Goal: Transaction & Acquisition: Purchase product/service

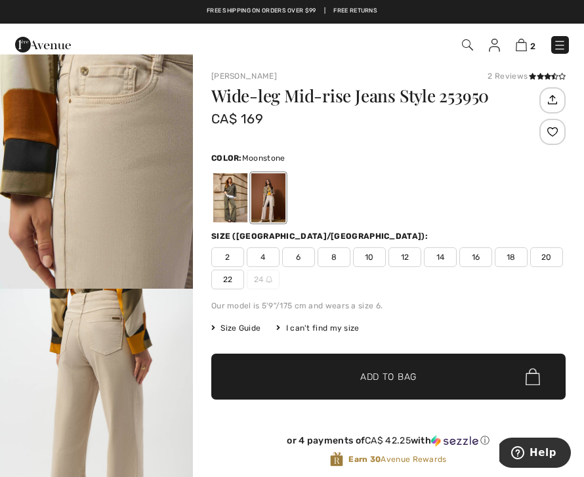
scroll to position [35, 0]
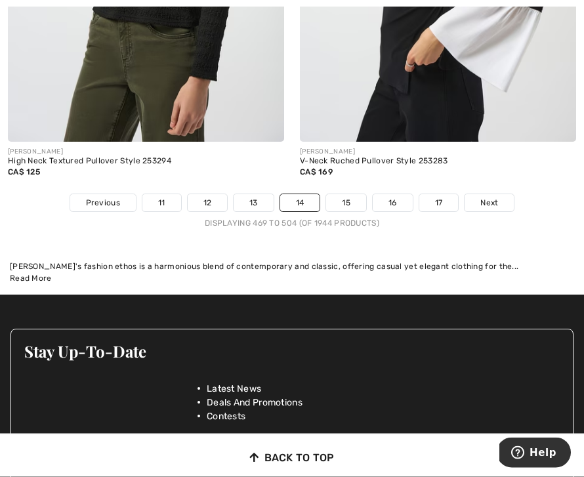
scroll to position [8903, 0]
click at [349, 194] on link "15" at bounding box center [346, 202] width 40 height 17
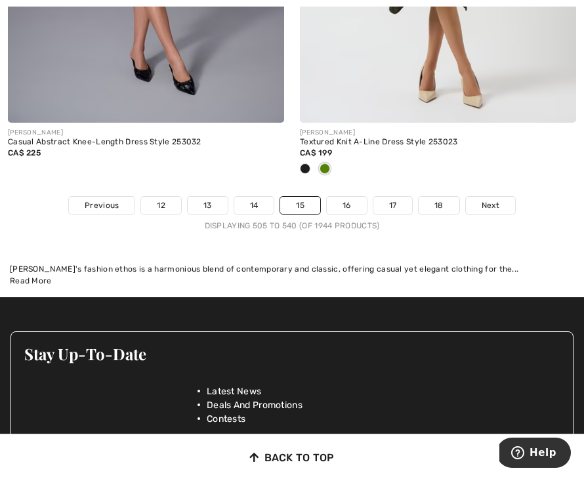
scroll to position [8892, 0]
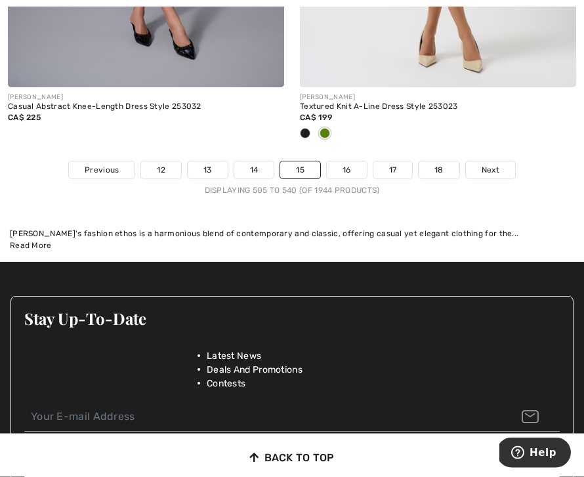
click at [349, 162] on link "16" at bounding box center [347, 170] width 40 height 17
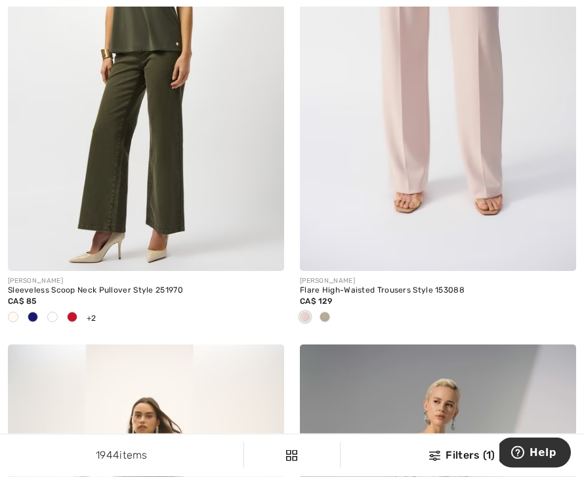
scroll to position [4989, 0]
click at [75, 313] on span at bounding box center [72, 317] width 11 height 11
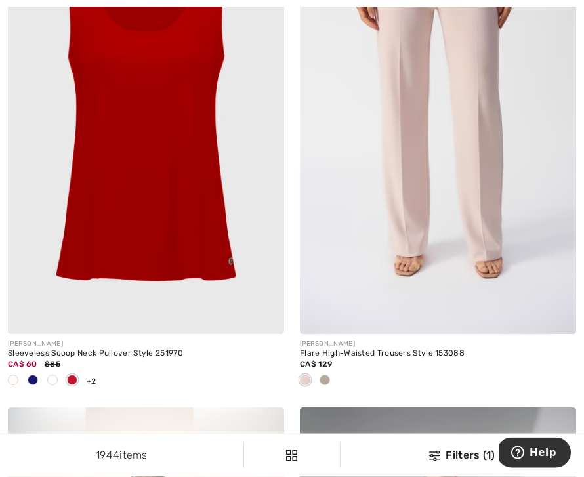
scroll to position [4926, 0]
click at [13, 375] on span at bounding box center [13, 380] width 11 height 11
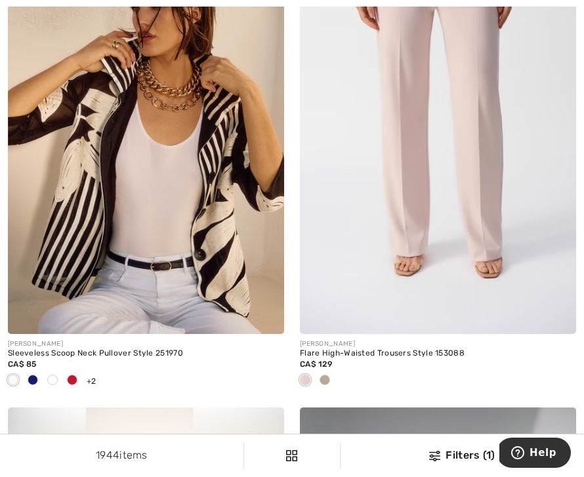
click at [33, 379] on span at bounding box center [33, 380] width 11 height 11
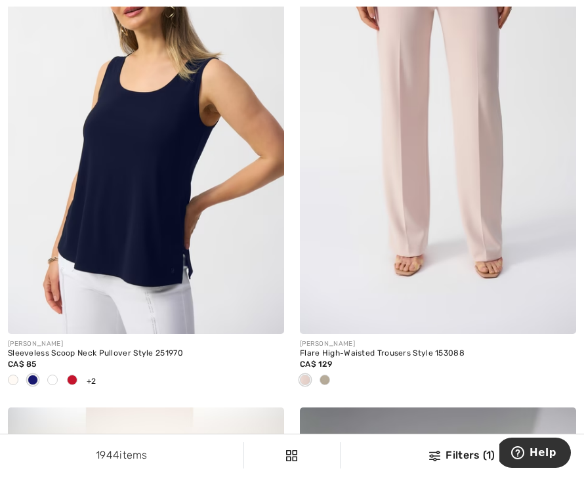
click at [51, 382] on div at bounding box center [53, 381] width 20 height 22
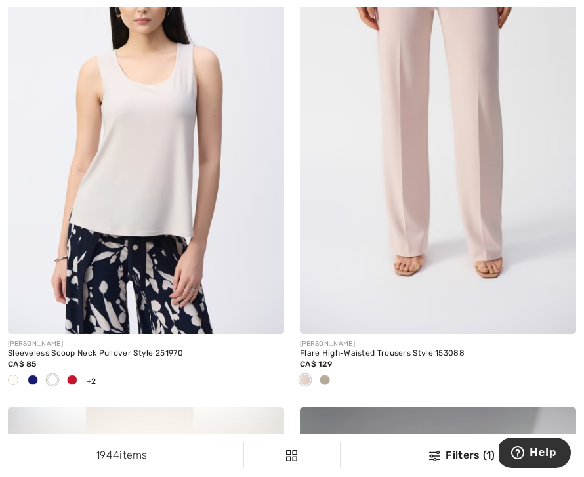
click at [79, 382] on div at bounding box center [72, 381] width 20 height 22
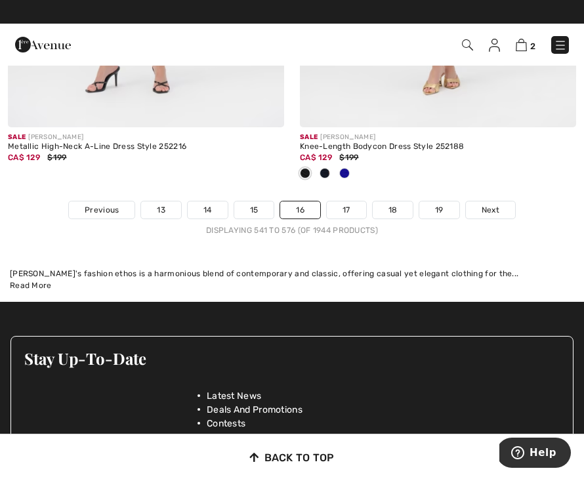
scroll to position [9112, 0]
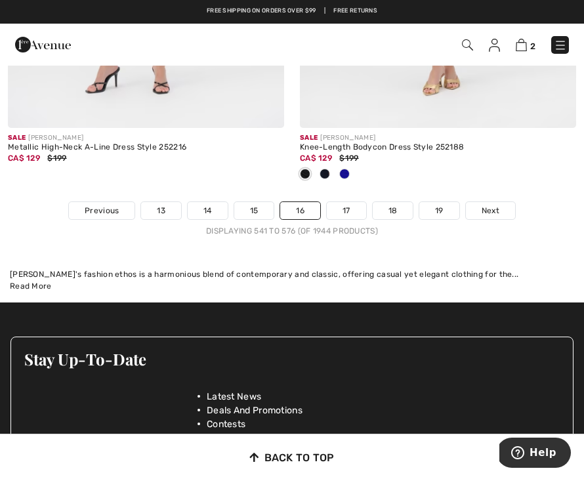
click at [352, 206] on link "17" at bounding box center [346, 210] width 39 height 17
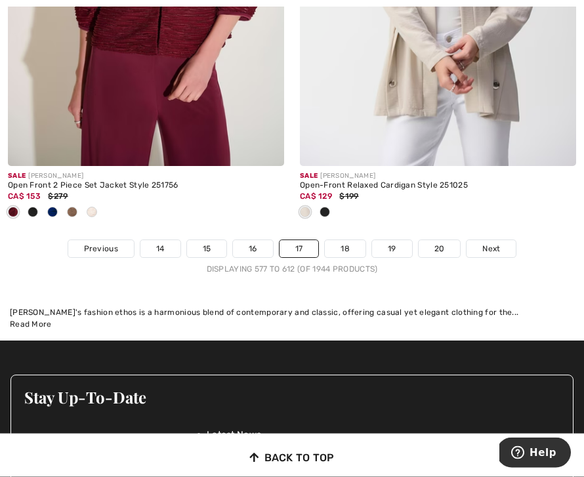
scroll to position [9161, 0]
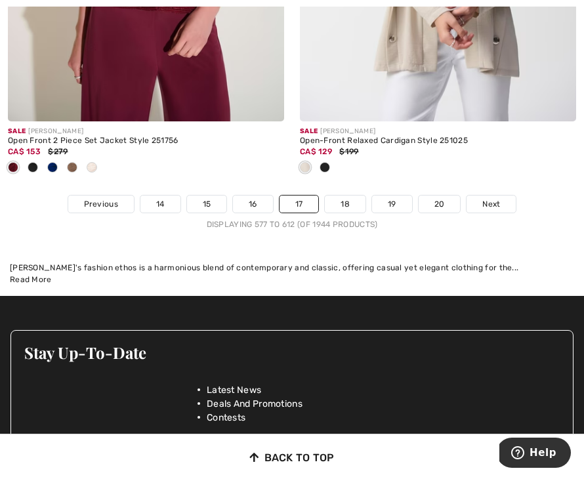
click at [343, 196] on link "18" at bounding box center [345, 204] width 41 height 17
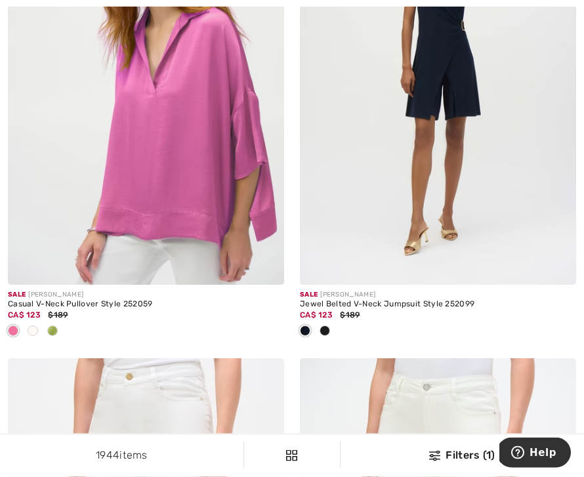
scroll to position [4492, 0]
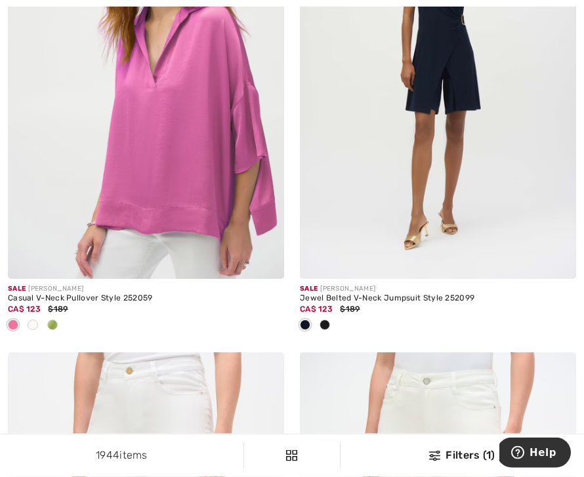
click at [38, 325] on div at bounding box center [33, 327] width 20 height 22
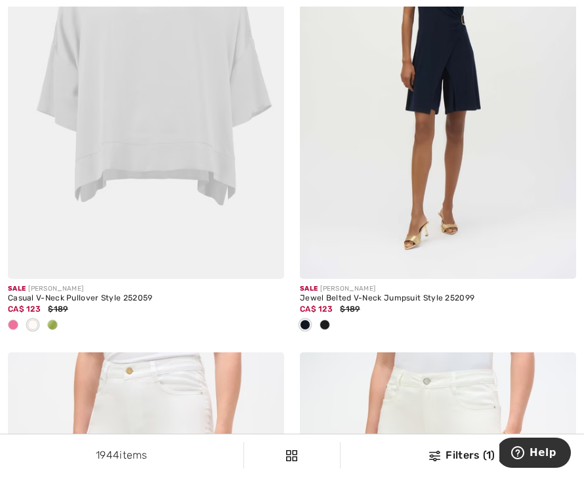
click at [53, 325] on span at bounding box center [52, 325] width 11 height 11
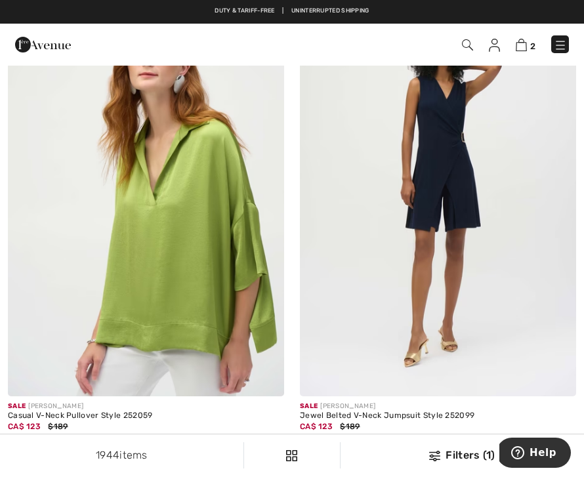
scroll to position [4377, 0]
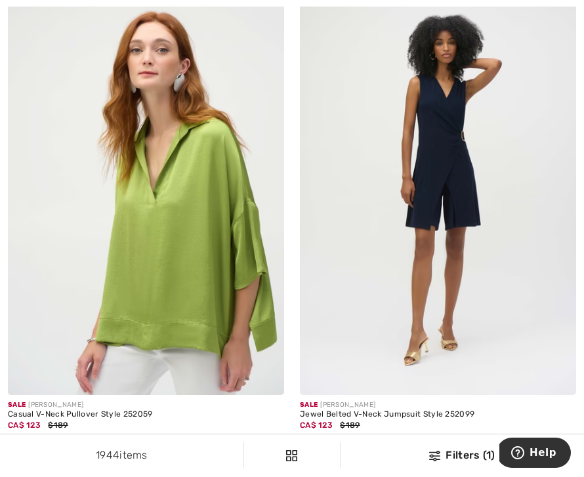
click at [71, 227] on img at bounding box center [146, 188] width 276 height 415
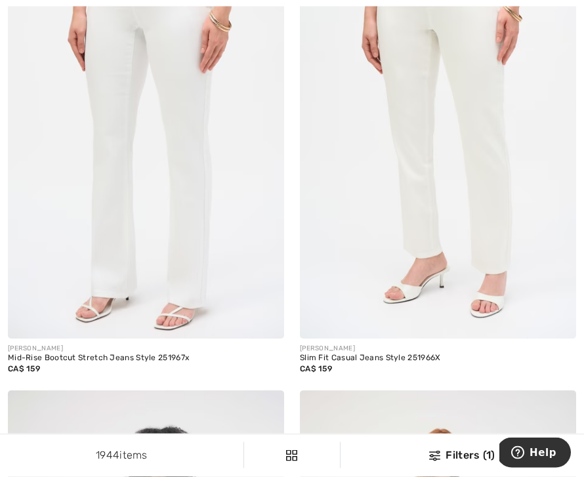
scroll to position [4921, 0]
click at [517, 202] on img at bounding box center [438, 131] width 276 height 415
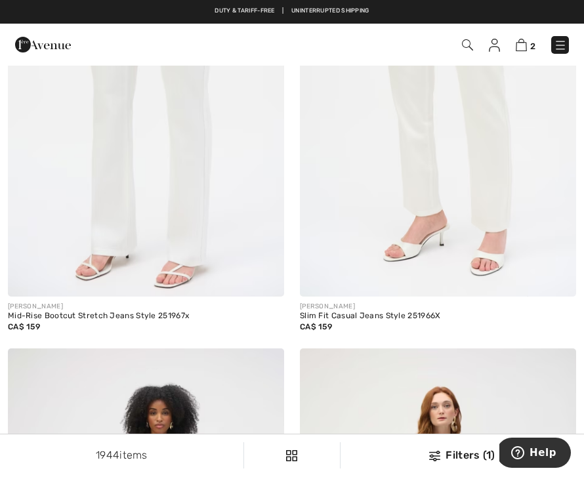
click at [57, 200] on img at bounding box center [146, 89] width 276 height 415
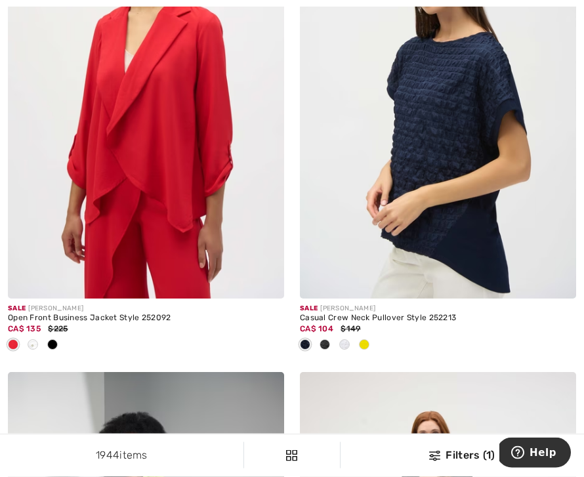
scroll to position [7922, 0]
click at [95, 147] on img at bounding box center [146, 91] width 276 height 415
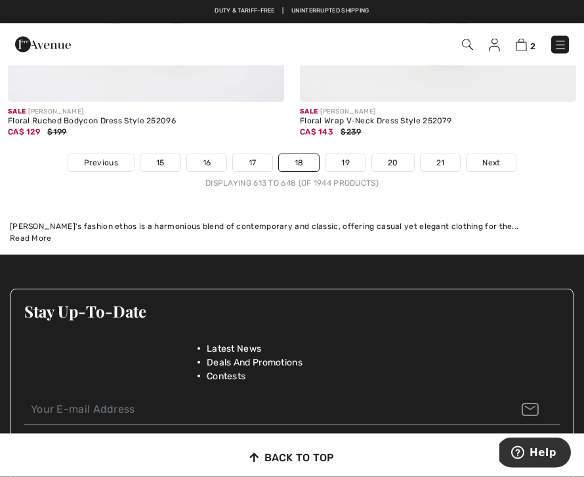
scroll to position [9090, 0]
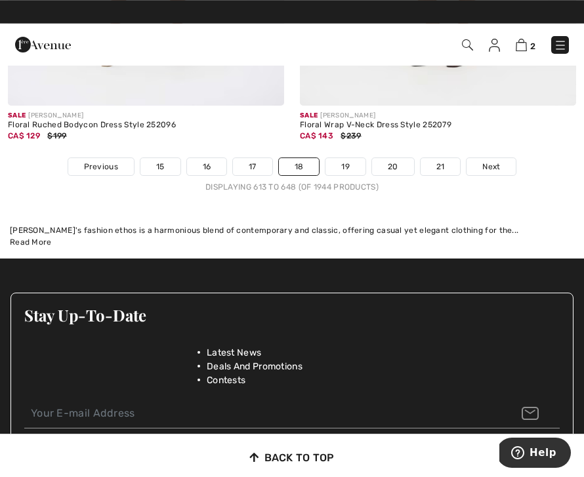
click at [491, 161] on span "Next" at bounding box center [492, 167] width 18 height 12
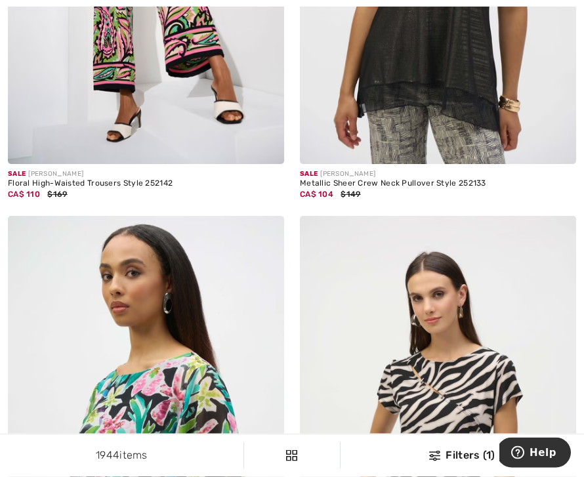
scroll to position [8501, 0]
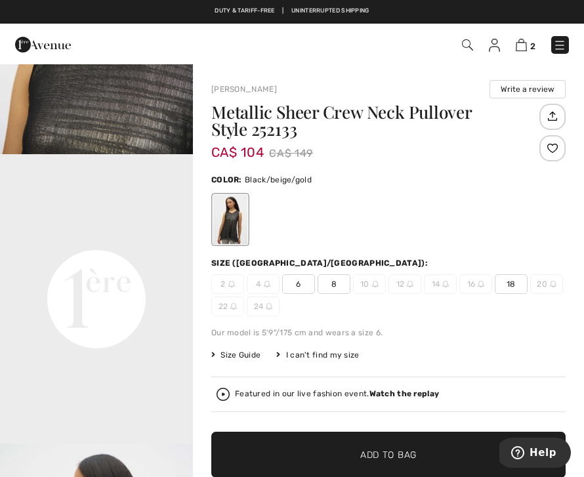
scroll to position [494, 0]
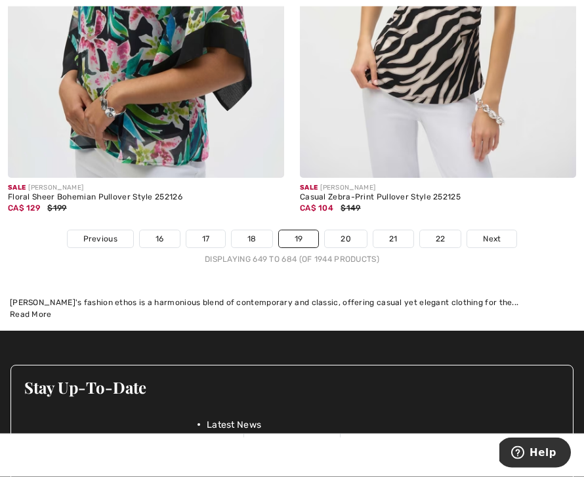
scroll to position [8983, 0]
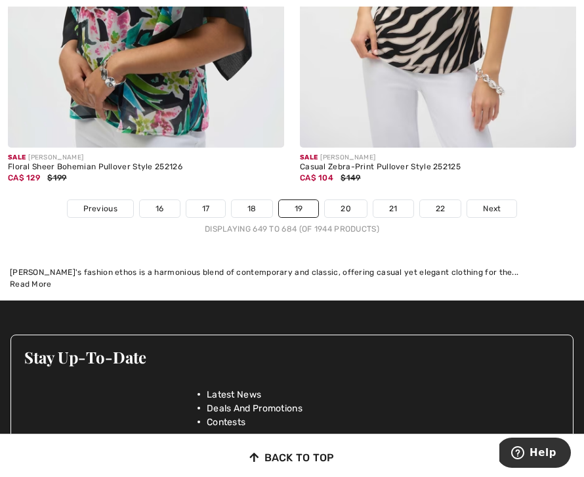
click at [351, 200] on link "20" at bounding box center [346, 208] width 42 height 17
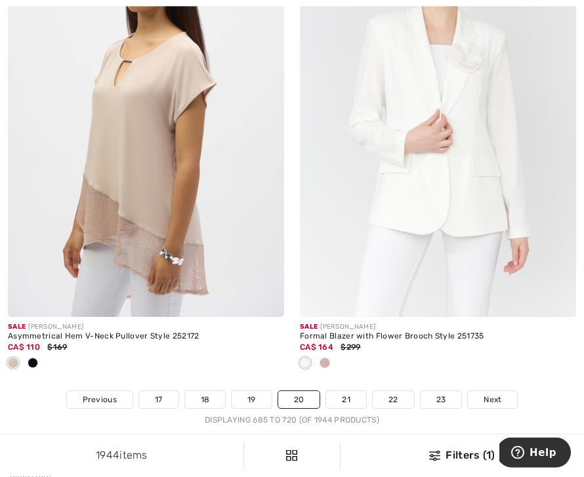
scroll to position [8792, 0]
click at [327, 358] on span at bounding box center [325, 363] width 11 height 11
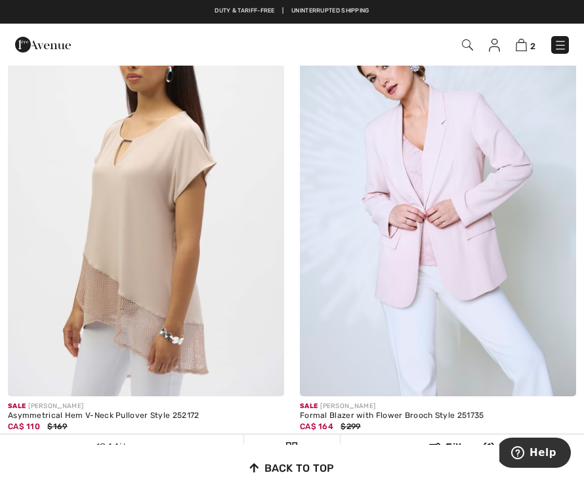
scroll to position [8712, 0]
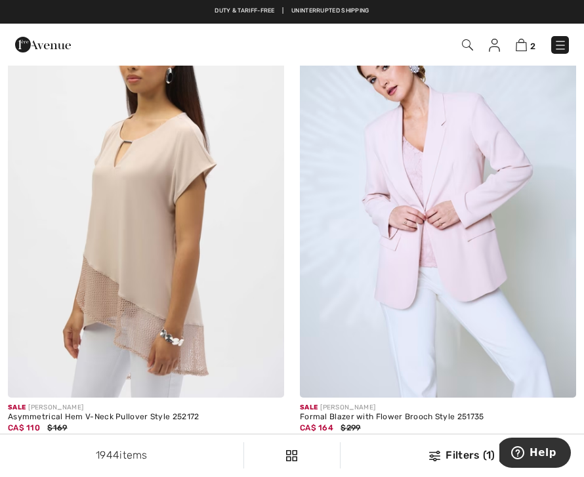
click at [390, 230] on img at bounding box center [438, 191] width 276 height 415
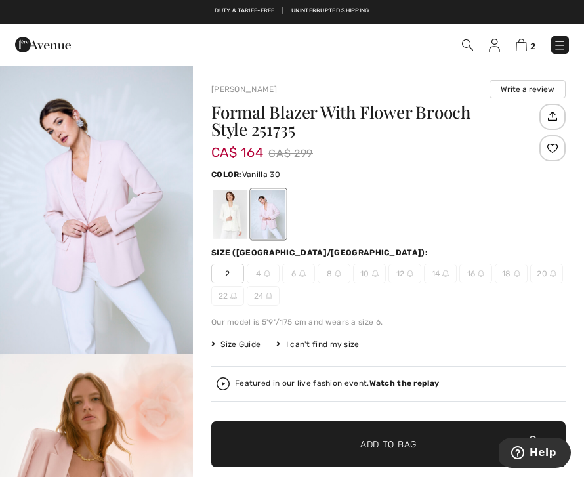
click at [225, 220] on div at bounding box center [230, 214] width 34 height 49
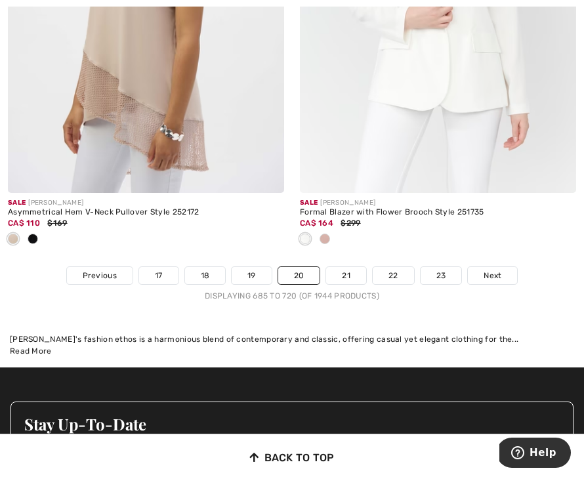
scroll to position [8929, 0]
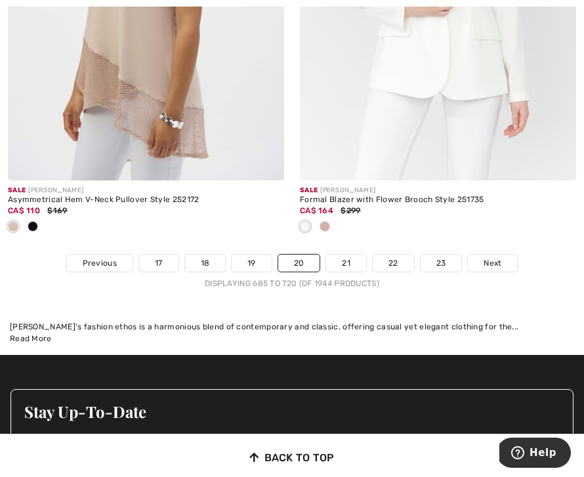
click at [349, 255] on link "21" at bounding box center [346, 263] width 40 height 17
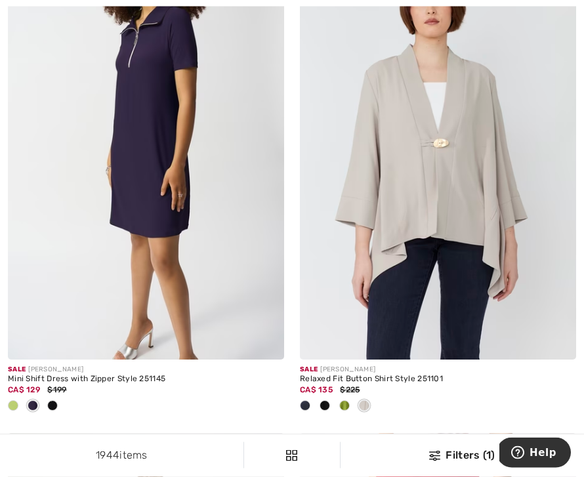
scroll to position [477, 0]
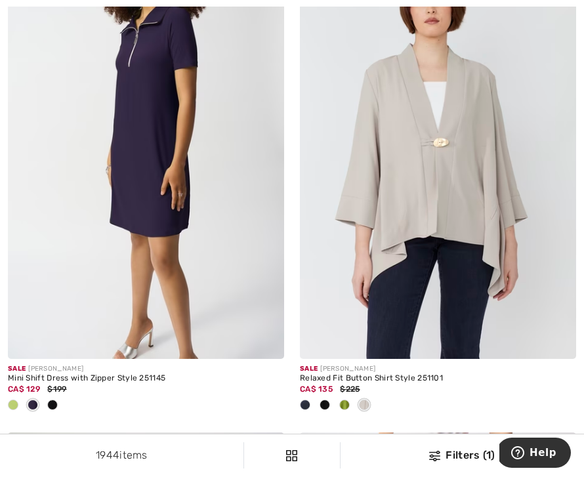
click at [361, 252] on img at bounding box center [438, 152] width 276 height 415
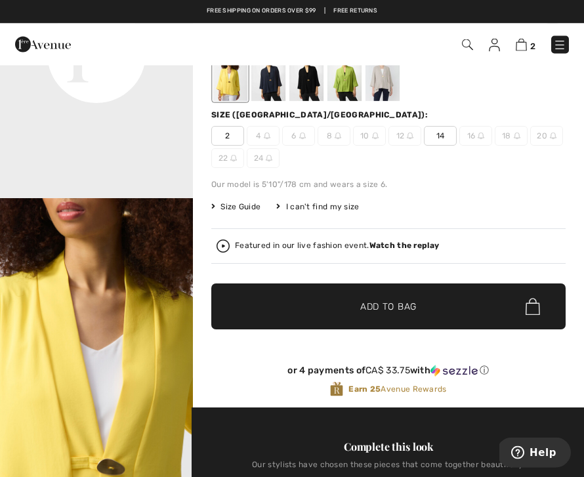
scroll to position [96, 0]
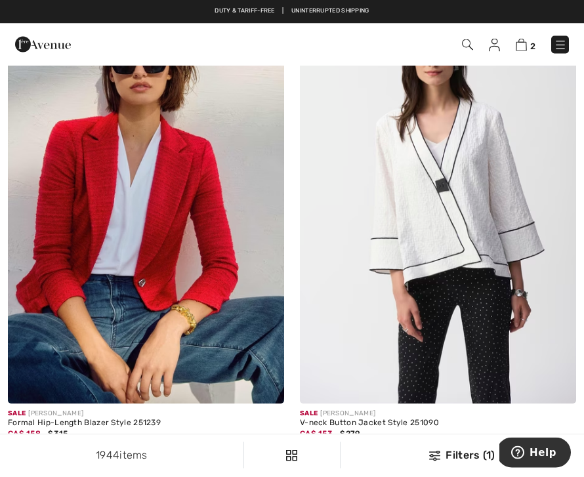
scroll to position [2380, 0]
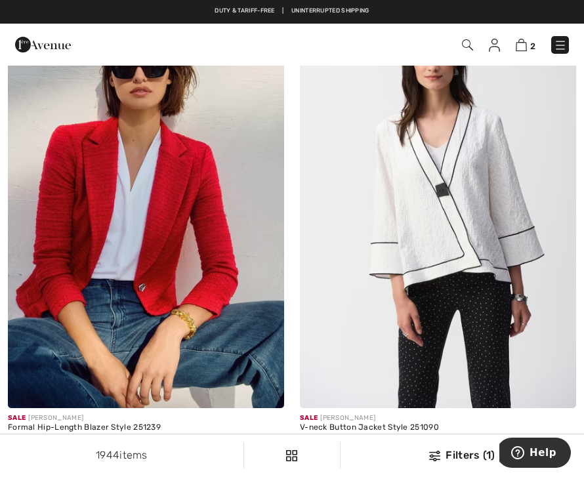
click at [110, 180] on img at bounding box center [146, 201] width 276 height 415
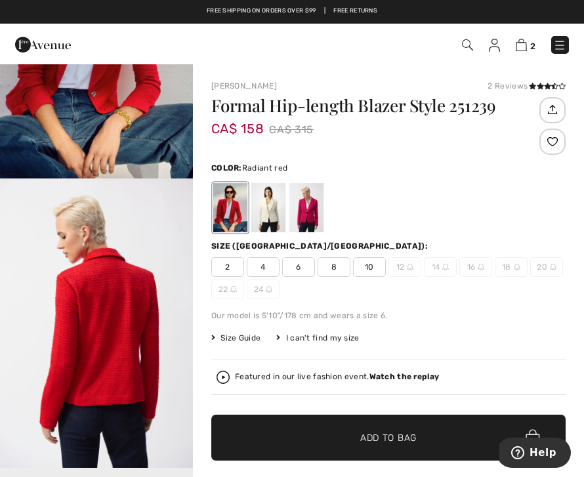
scroll to position [141, 0]
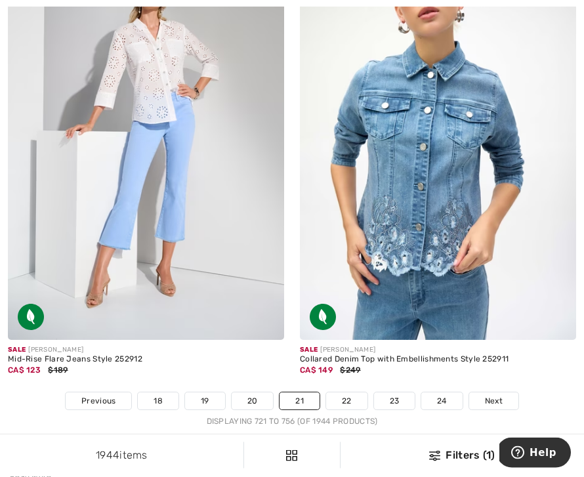
scroll to position [8813, 0]
click at [341, 393] on link "22" at bounding box center [346, 401] width 41 height 17
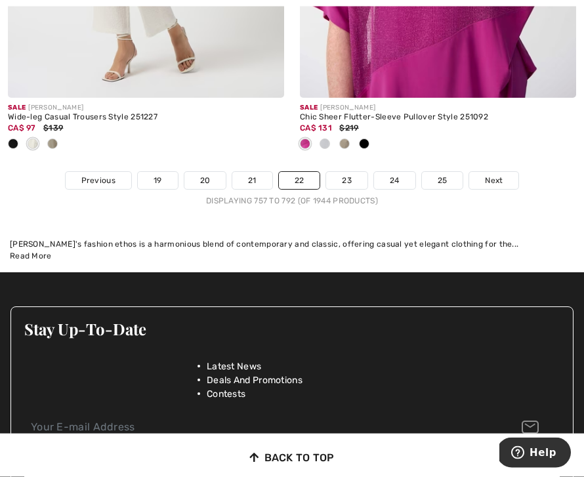
scroll to position [8953, 0]
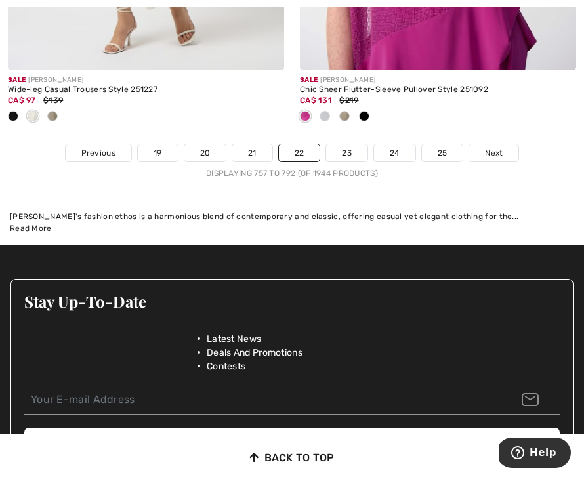
click at [352, 144] on link "23" at bounding box center [346, 152] width 41 height 17
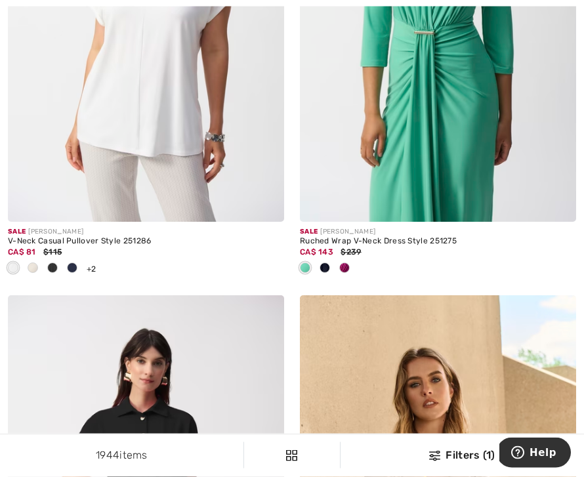
scroll to position [1103, 0]
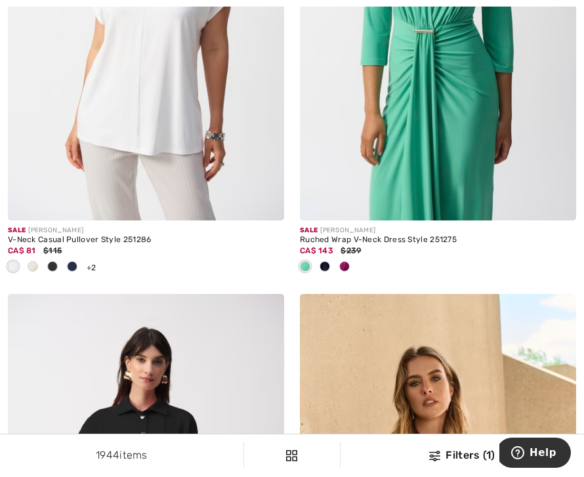
click at [43, 271] on div at bounding box center [53, 268] width 20 height 22
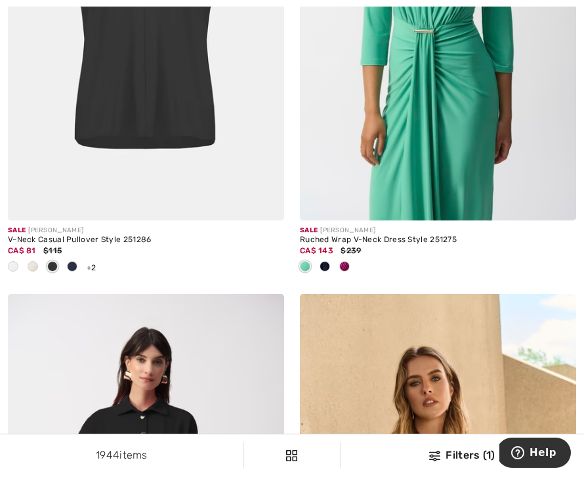
click at [30, 264] on span at bounding box center [33, 266] width 11 height 11
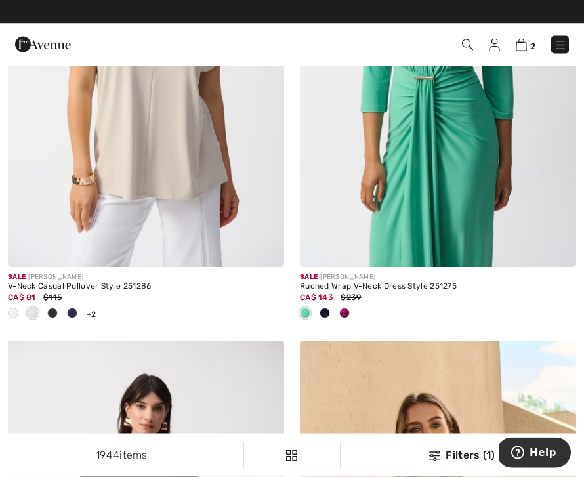
scroll to position [1053, 0]
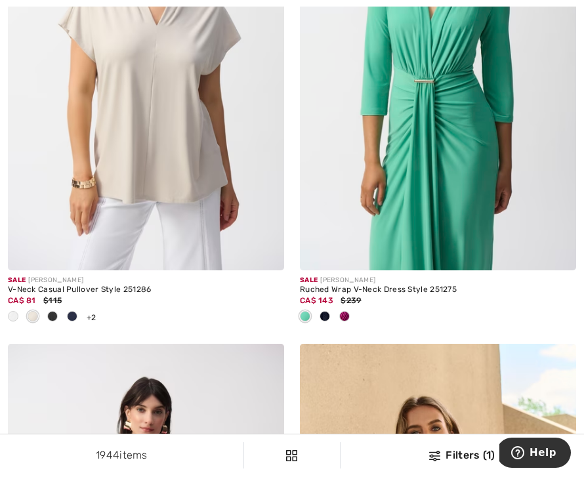
click at [126, 160] on img at bounding box center [146, 63] width 276 height 415
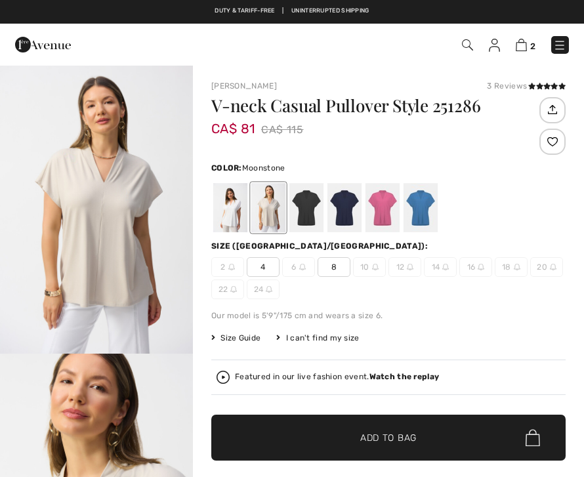
checkbox input "true"
click at [219, 201] on div at bounding box center [230, 207] width 34 height 49
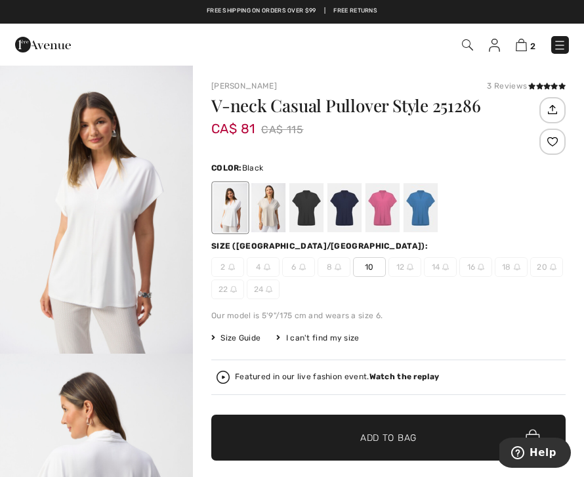
click at [315, 218] on div at bounding box center [307, 207] width 34 height 49
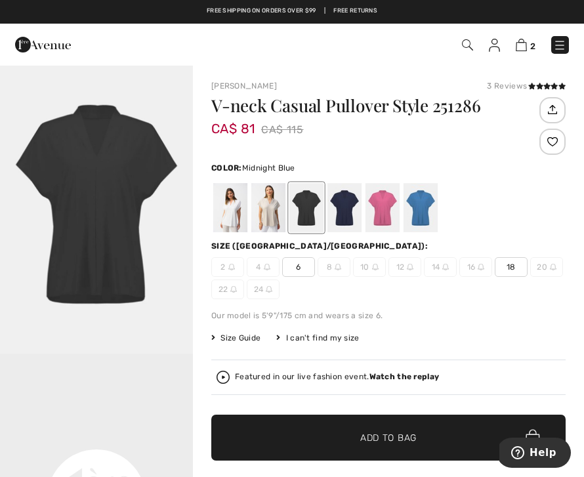
click at [344, 213] on div at bounding box center [345, 207] width 34 height 49
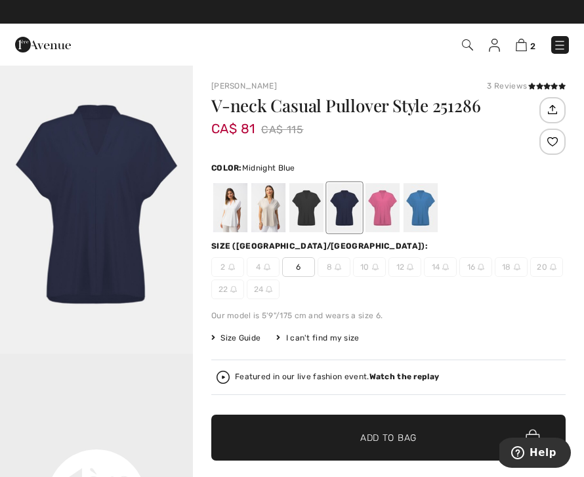
click at [387, 212] on div at bounding box center [383, 207] width 34 height 49
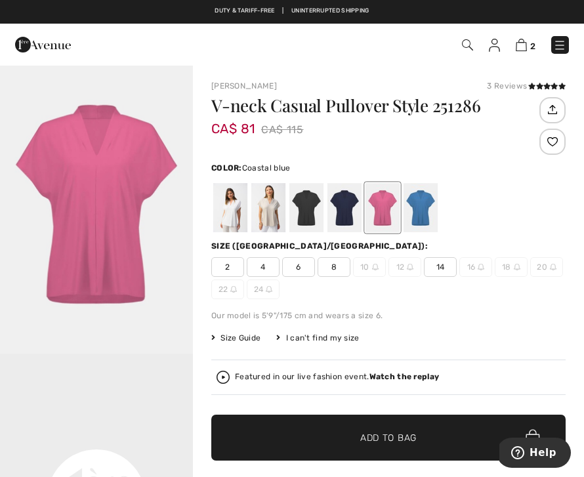
click at [429, 220] on div at bounding box center [421, 207] width 34 height 49
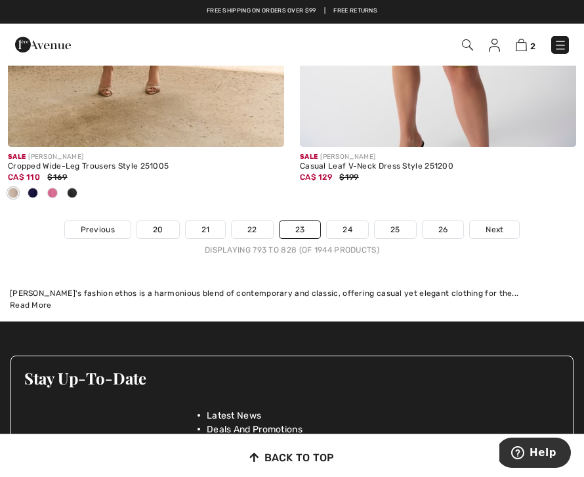
scroll to position [9154, 0]
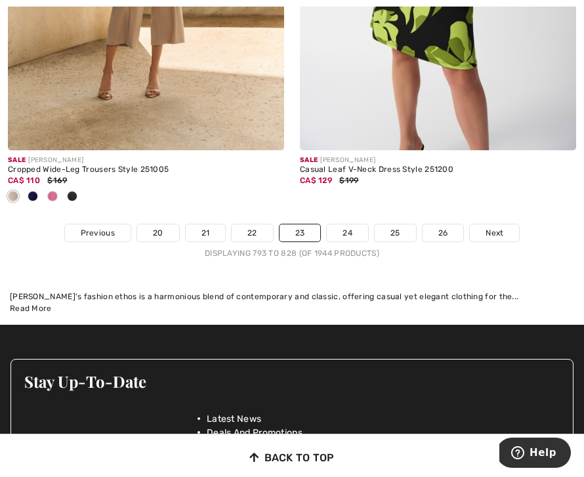
click at [341, 230] on link "24" at bounding box center [347, 233] width 41 height 17
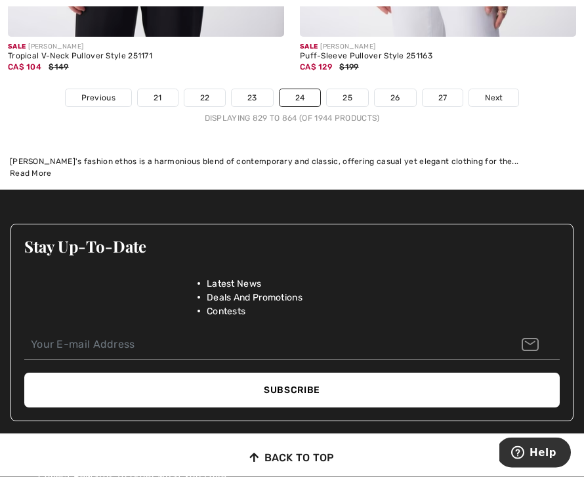
scroll to position [9008, 0]
click at [341, 89] on link "25" at bounding box center [347, 97] width 41 height 17
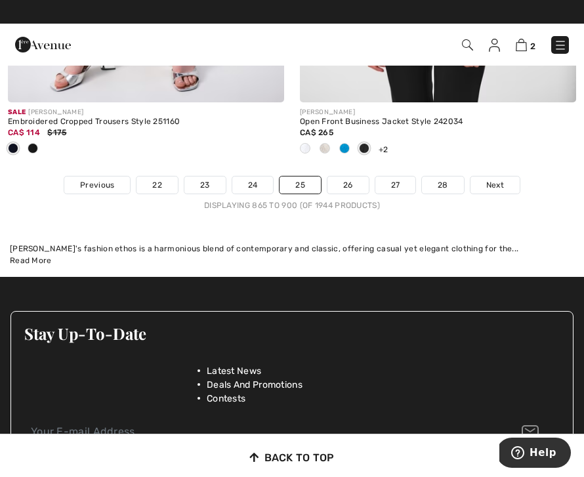
scroll to position [9028, 0]
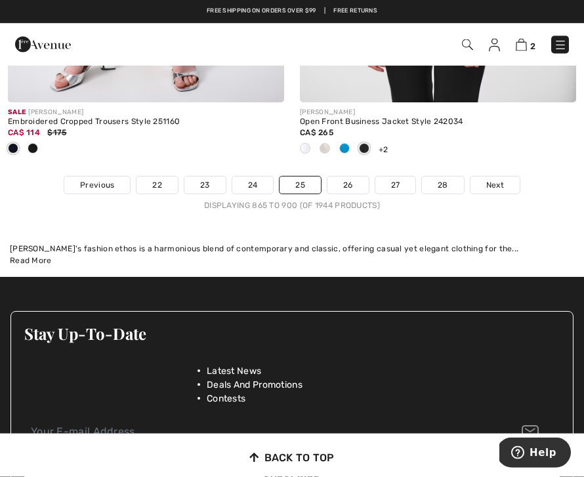
click at [358, 177] on link "26" at bounding box center [348, 185] width 41 height 17
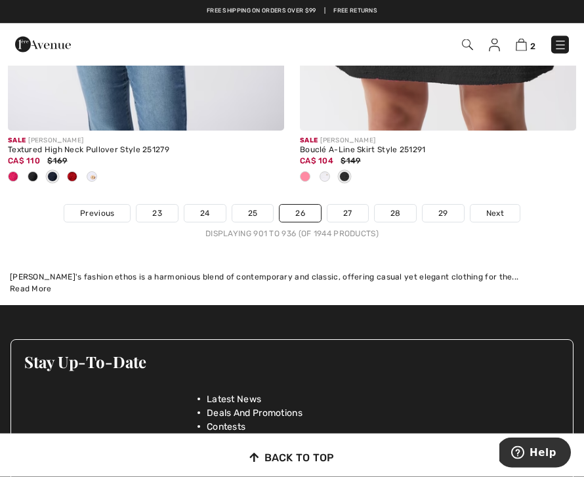
scroll to position [9066, 0]
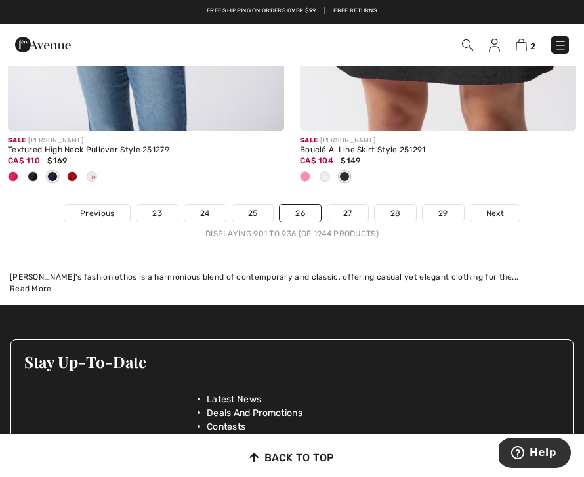
click at [498, 208] on span "Next" at bounding box center [496, 214] width 18 height 12
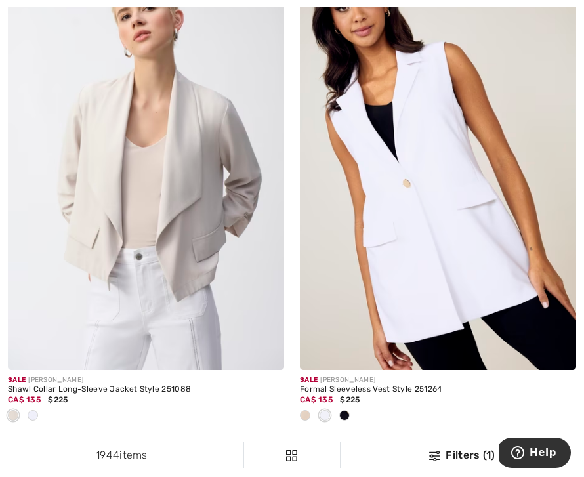
scroll to position [2907, 0]
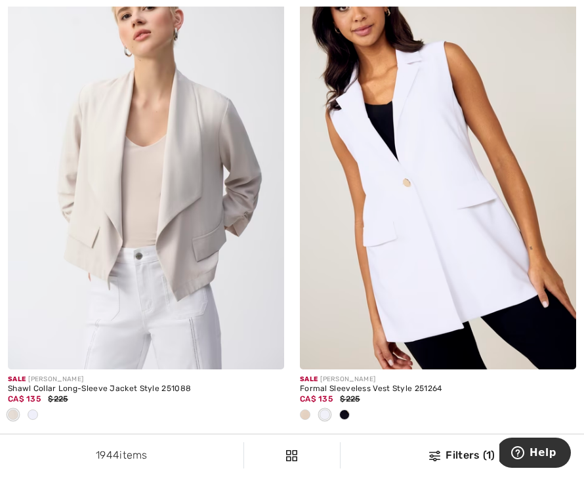
click at [194, 273] on img at bounding box center [146, 162] width 276 height 415
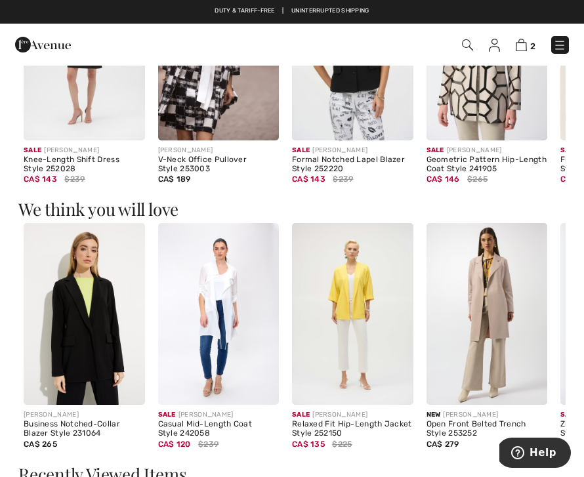
scroll to position [1258, 0]
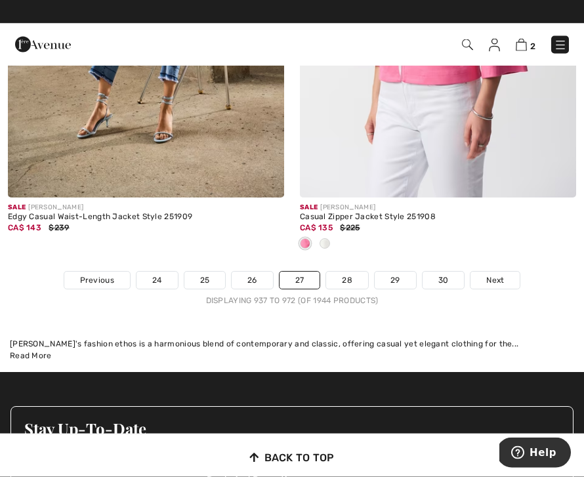
scroll to position [9107, 0]
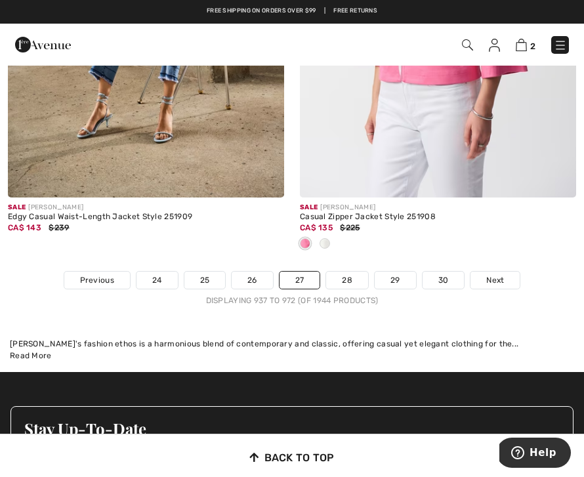
click at [347, 272] on link "28" at bounding box center [347, 280] width 42 height 17
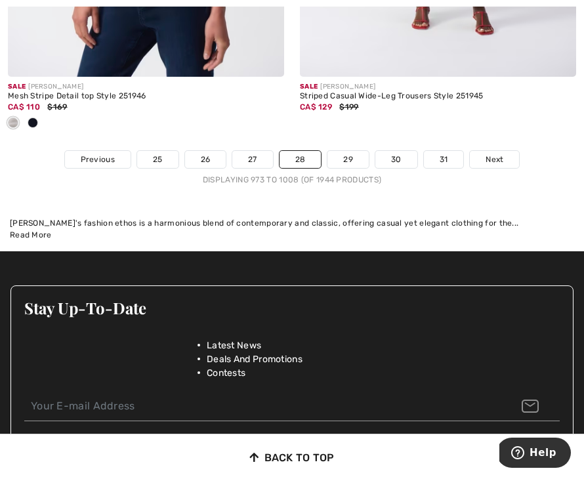
scroll to position [9014, 0]
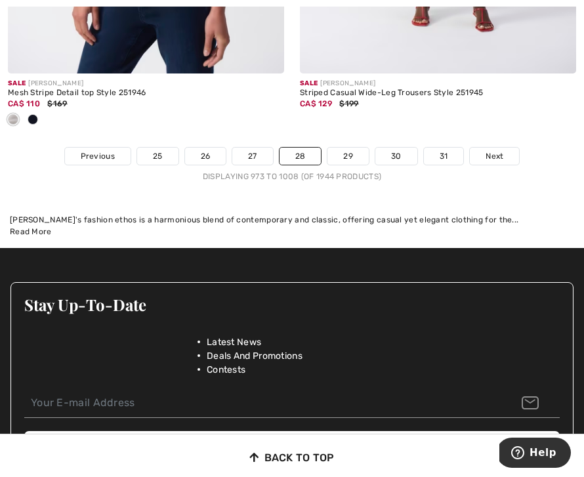
click at [350, 149] on link "29" at bounding box center [348, 156] width 41 height 17
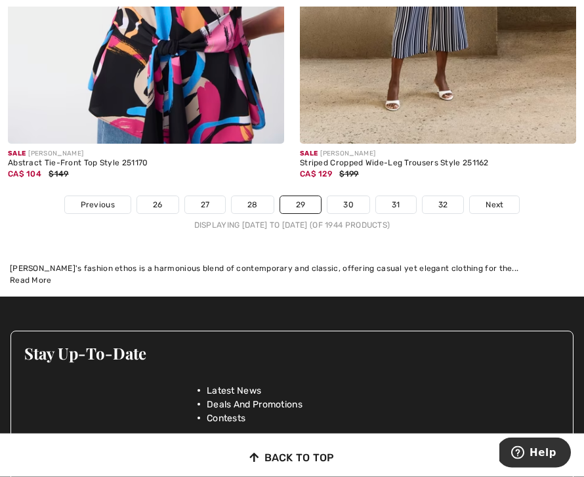
scroll to position [8890, 0]
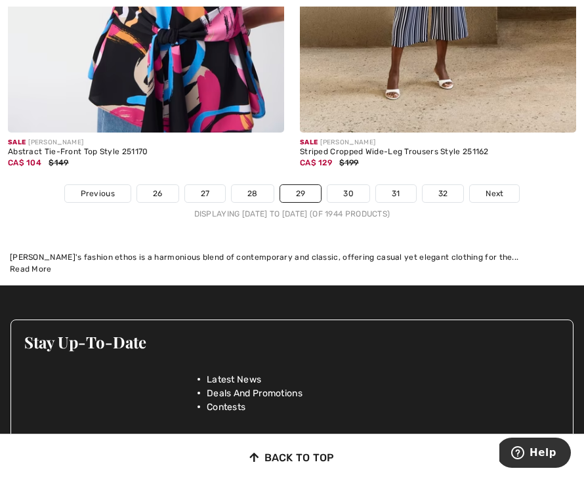
click at [347, 185] on link "30" at bounding box center [349, 193] width 42 height 17
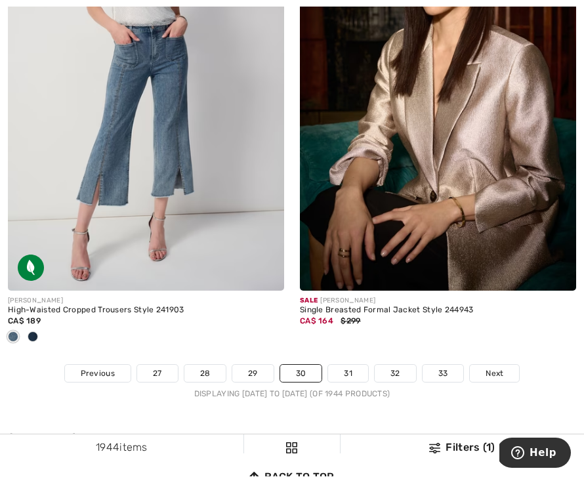
scroll to position [8842, 0]
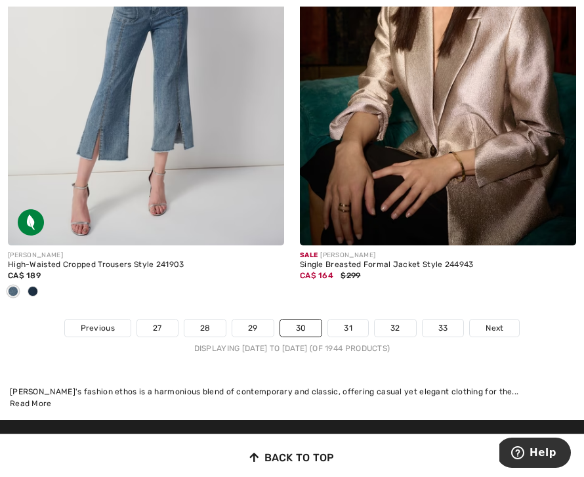
click at [351, 320] on link "31" at bounding box center [348, 328] width 40 height 17
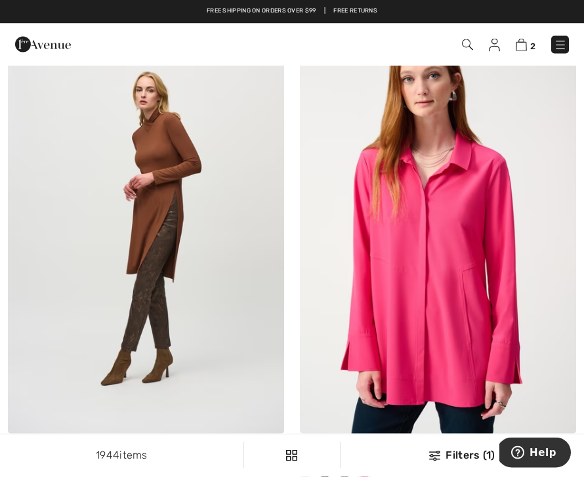
scroll to position [401, 0]
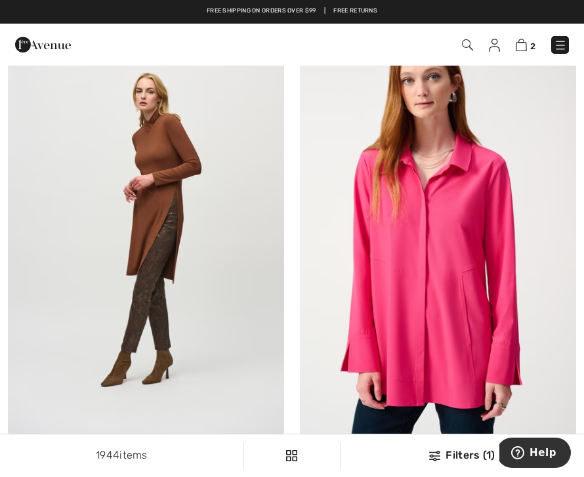
click at [121, 171] on img at bounding box center [146, 228] width 276 height 415
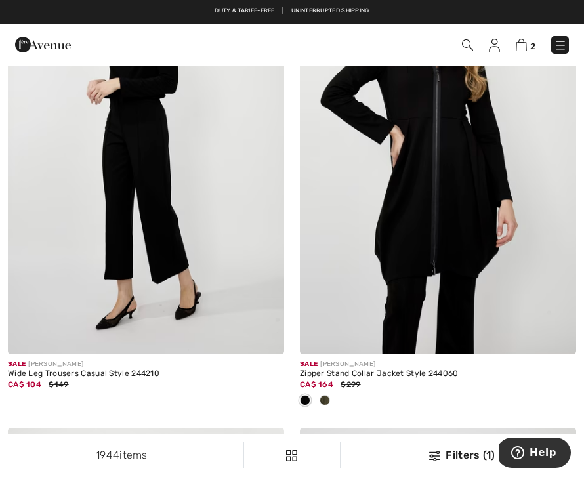
scroll to position [2431, 0]
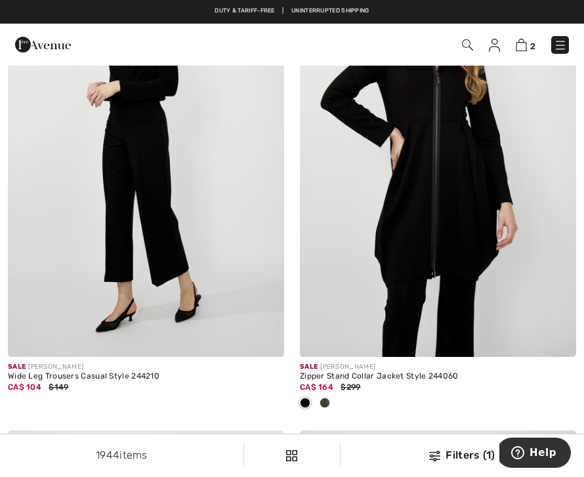
click at [327, 403] on span at bounding box center [325, 403] width 11 height 11
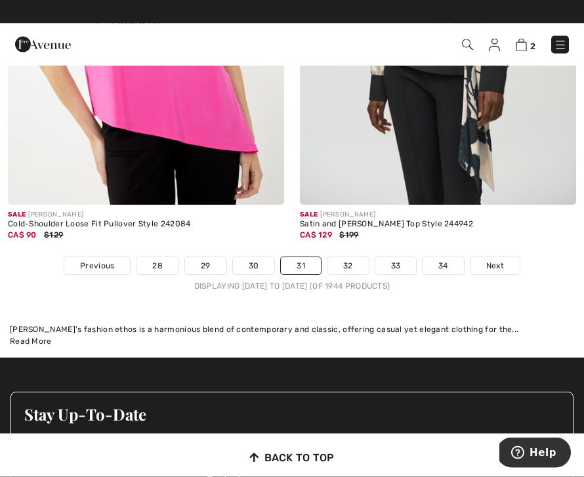
scroll to position [9078, 0]
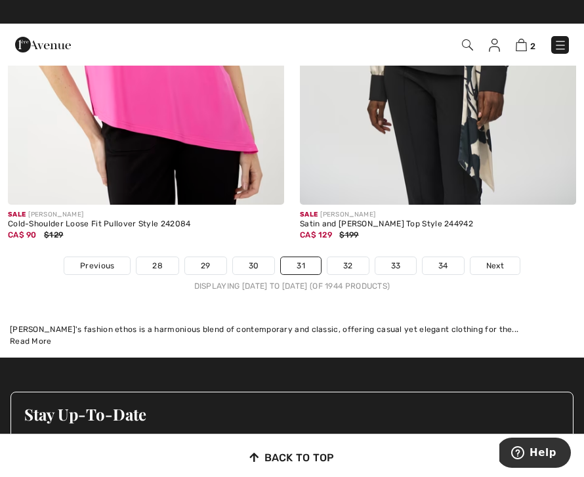
click at [494, 260] on span "Next" at bounding box center [496, 266] width 18 height 12
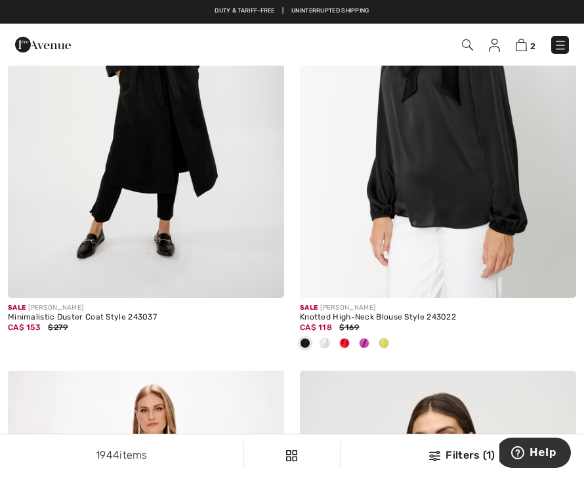
scroll to position [5428, 0]
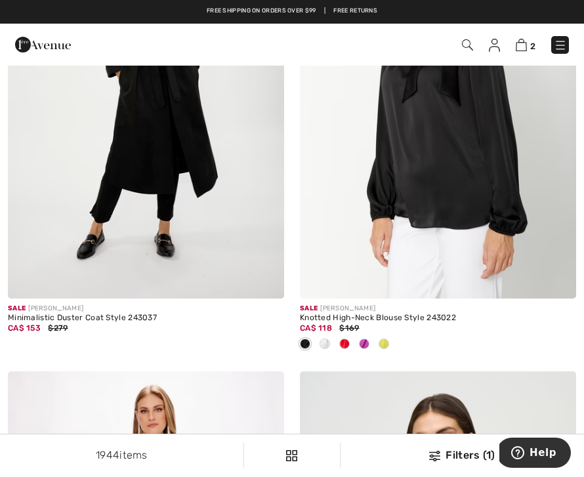
click at [362, 339] on span at bounding box center [364, 344] width 11 height 11
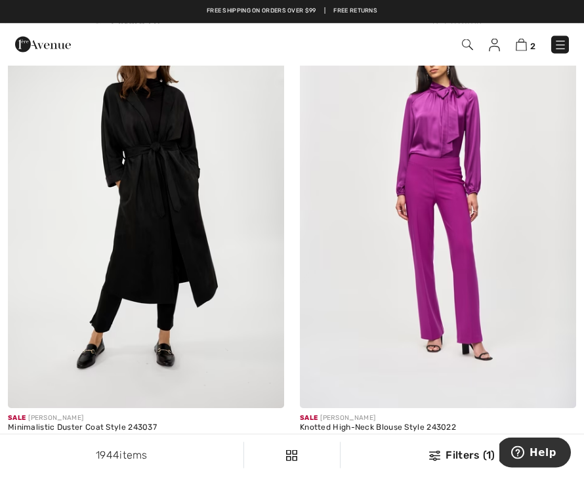
scroll to position [5318, 0]
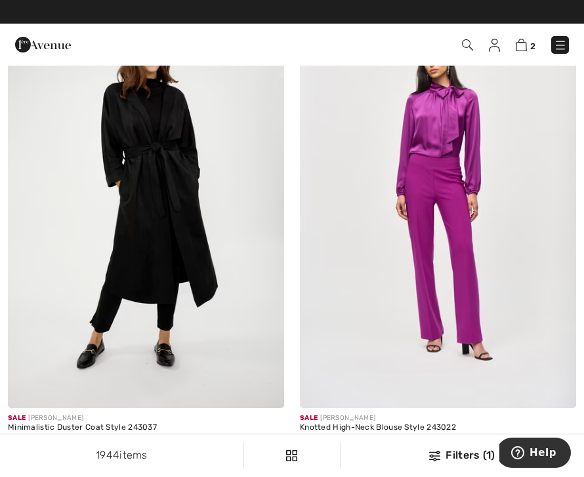
click at [345, 451] on span at bounding box center [345, 454] width 11 height 11
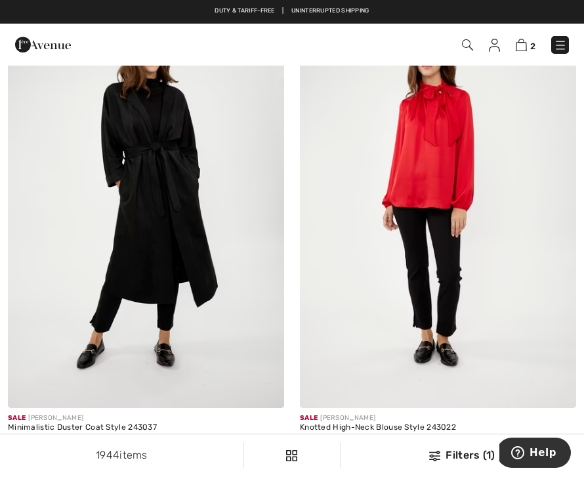
click at [360, 454] on span at bounding box center [364, 454] width 11 height 11
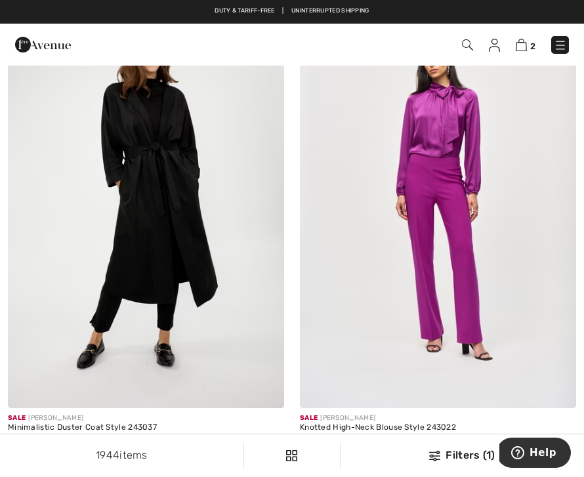
click at [479, 286] on img at bounding box center [438, 200] width 276 height 415
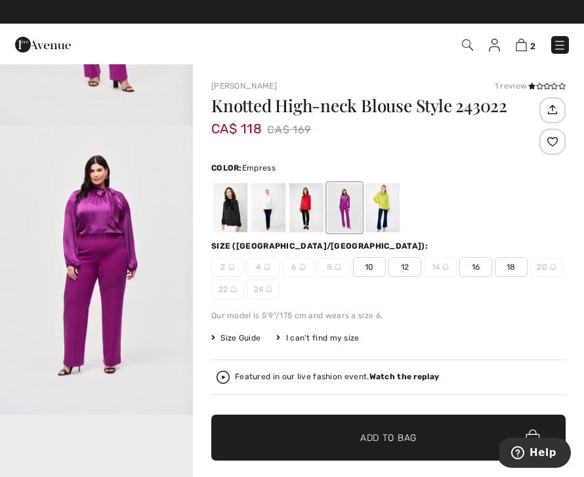
scroll to position [175, 0]
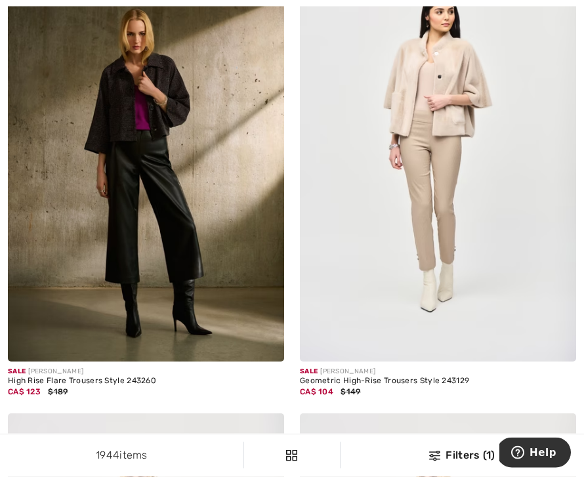
scroll to position [8325, 0]
click at [509, 262] on img at bounding box center [438, 154] width 276 height 415
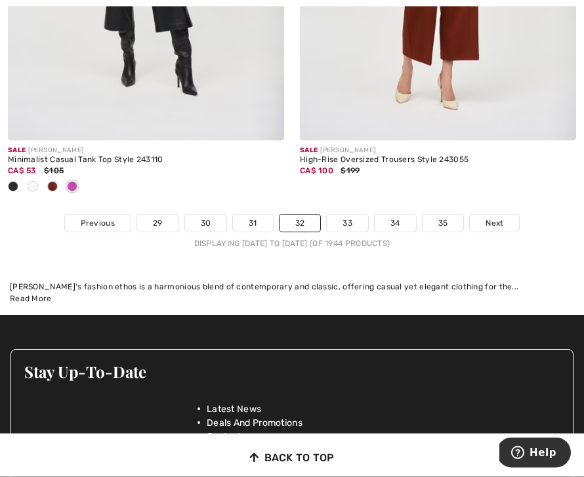
scroll to position [9021, 0]
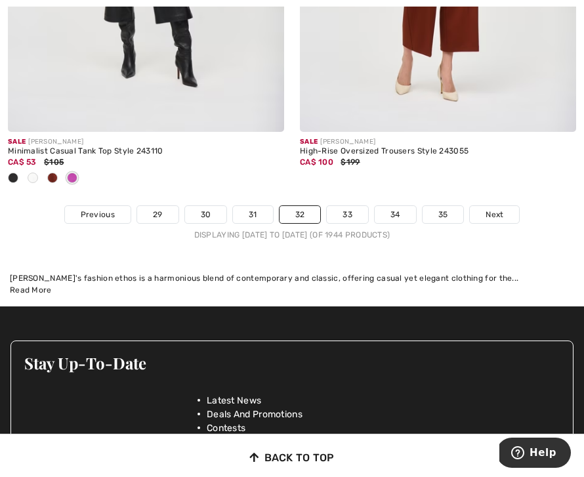
click at [491, 209] on span "Next" at bounding box center [495, 215] width 18 height 12
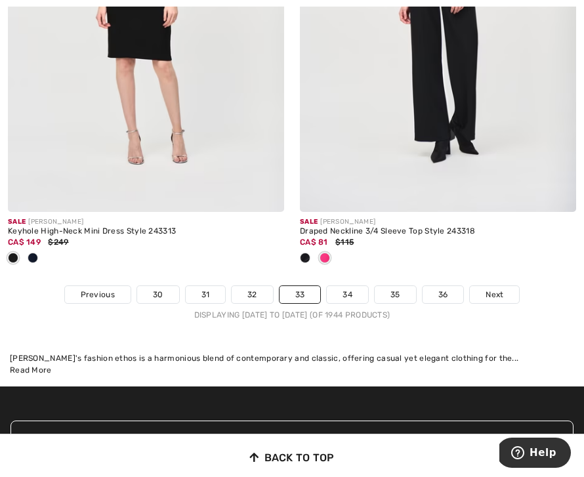
scroll to position [8983, 0]
click at [494, 290] on span "Next" at bounding box center [495, 296] width 18 height 12
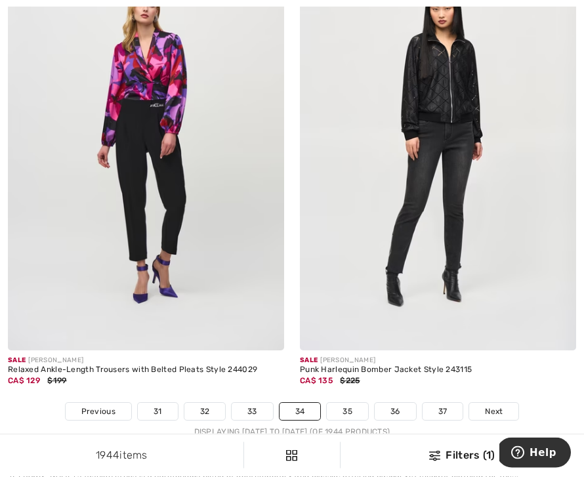
scroll to position [8876, 0]
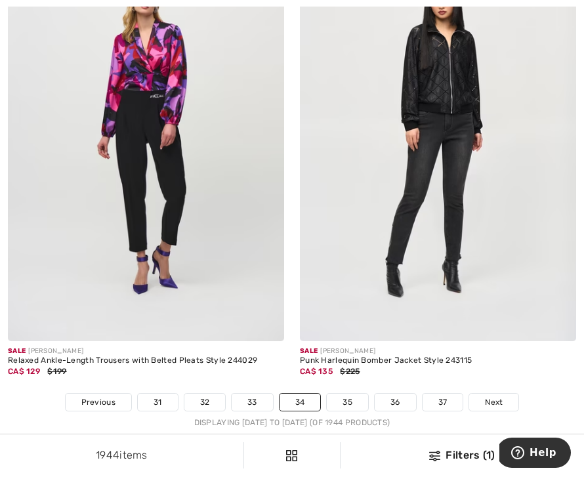
click at [496, 401] on link "Next" at bounding box center [494, 402] width 49 height 17
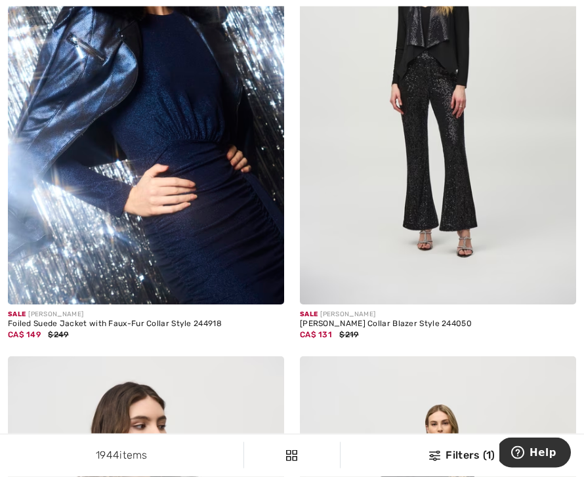
scroll to position [3908, 0]
click at [61, 257] on img at bounding box center [146, 97] width 276 height 415
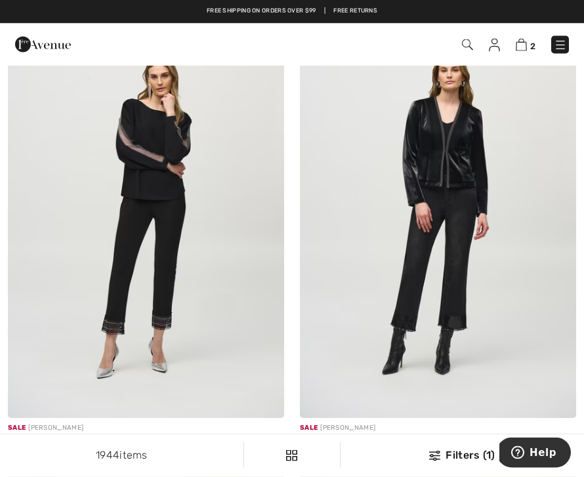
scroll to position [4727, 0]
click at [508, 329] on img at bounding box center [438, 211] width 276 height 415
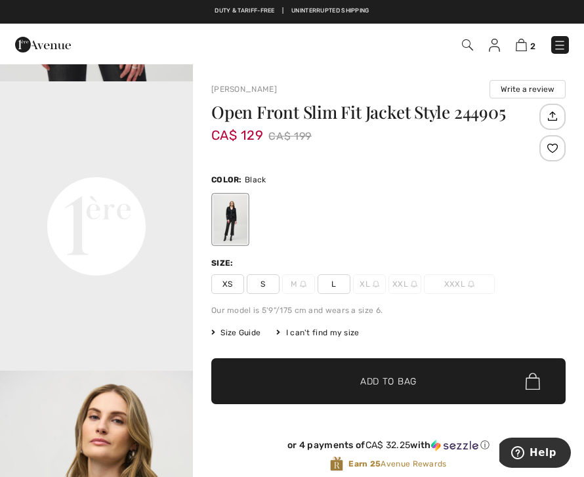
scroll to position [541, 0]
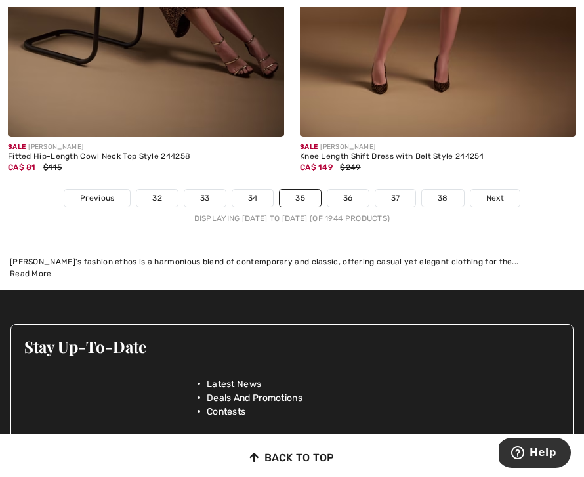
scroll to position [8845, 0]
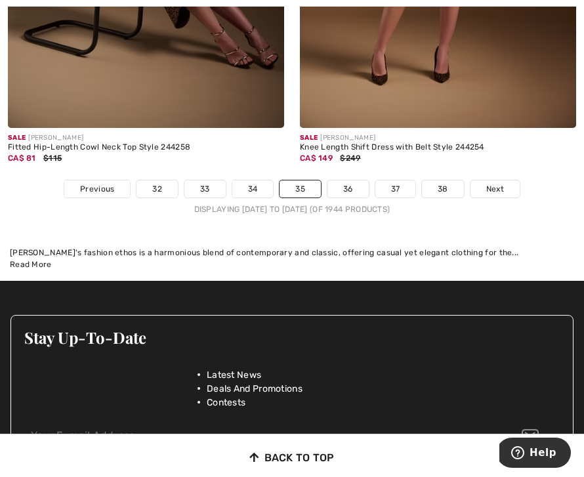
click at [500, 183] on span "Next" at bounding box center [496, 189] width 18 height 12
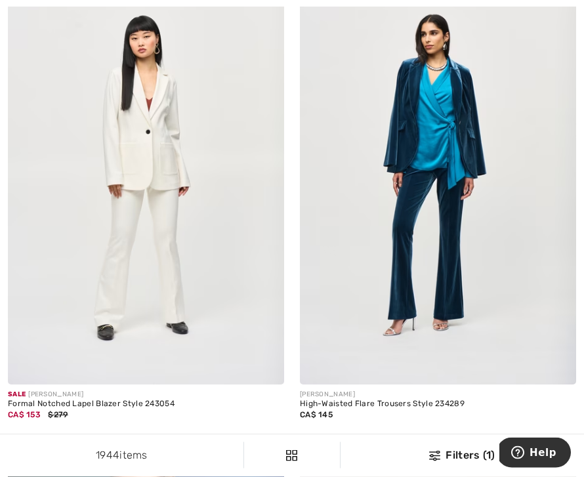
scroll to position [6837, 0]
click at [463, 205] on img at bounding box center [438, 177] width 276 height 415
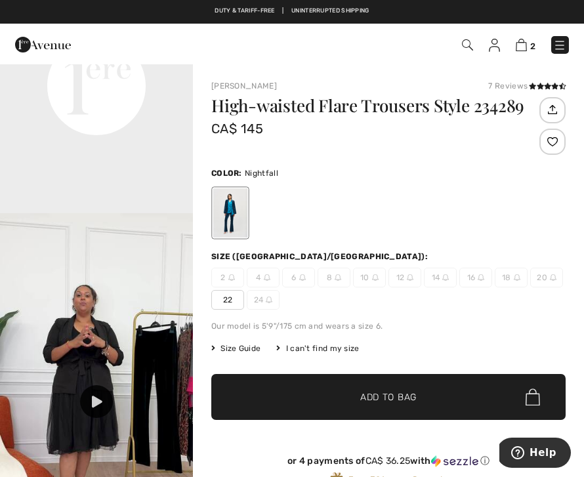
scroll to position [701, 0]
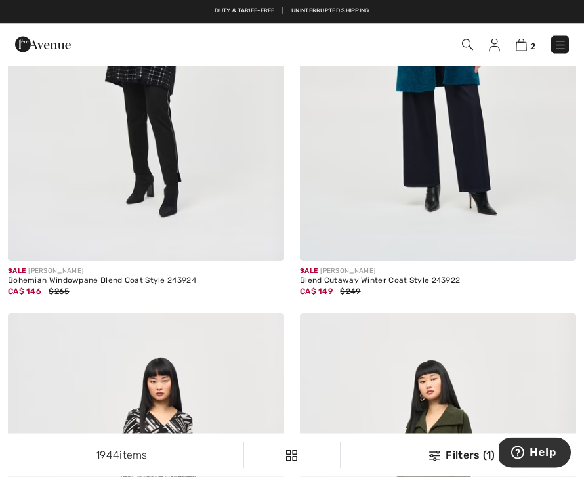
scroll to position [7860, 0]
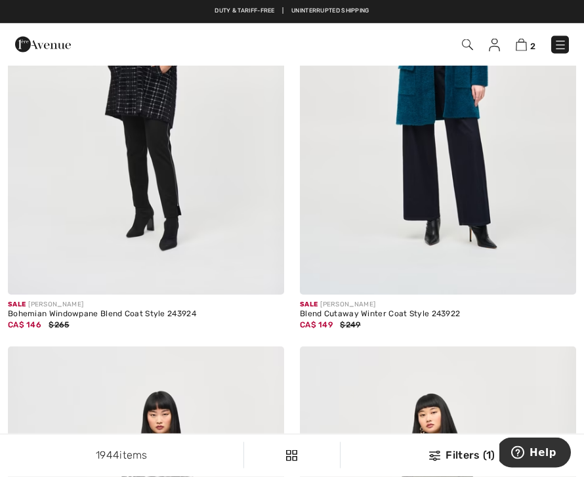
click at [491, 141] on img at bounding box center [438, 87] width 276 height 415
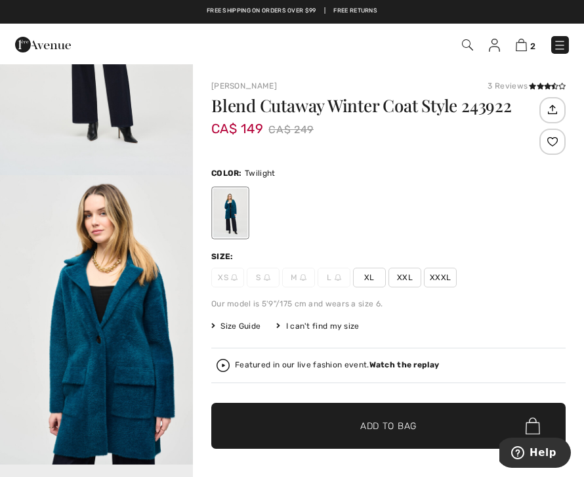
scroll to position [55, 0]
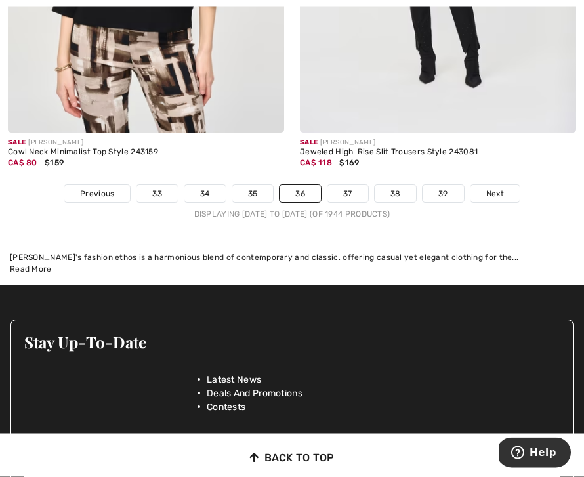
scroll to position [8955, 0]
click at [496, 188] on span "Next" at bounding box center [496, 194] width 18 height 12
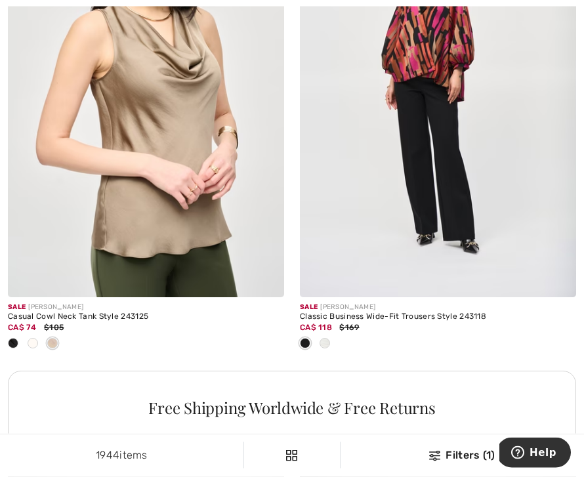
scroll to position [5961, 0]
click at [64, 248] on img at bounding box center [146, 89] width 276 height 415
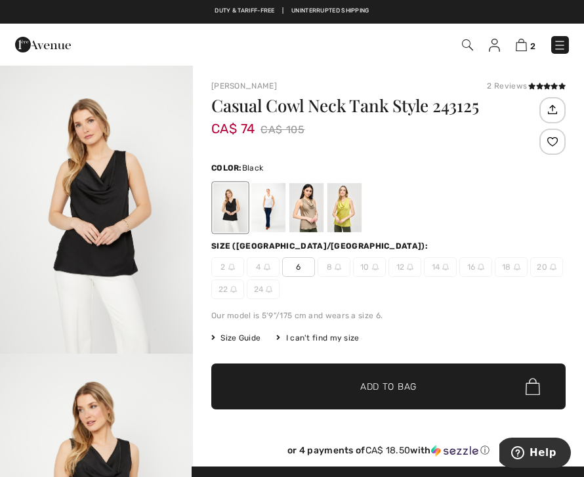
click at [301, 203] on div at bounding box center [307, 207] width 34 height 49
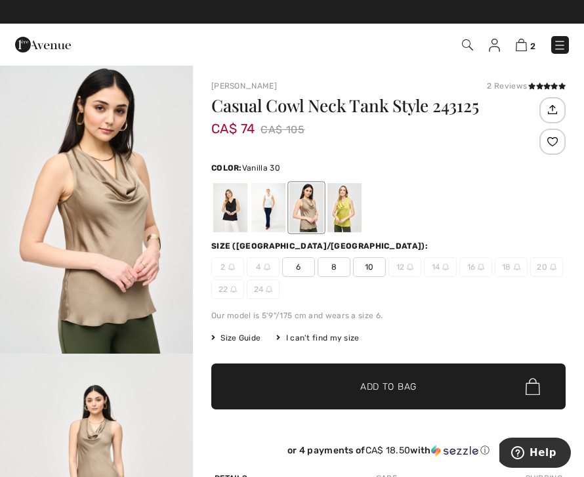
click at [266, 215] on div at bounding box center [269, 207] width 34 height 49
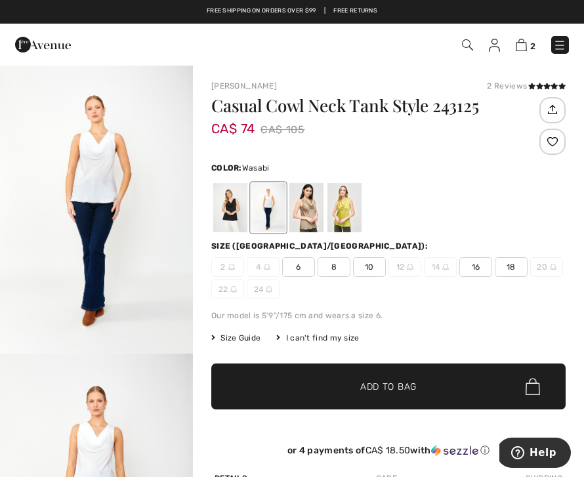
click at [341, 203] on div at bounding box center [345, 207] width 34 height 49
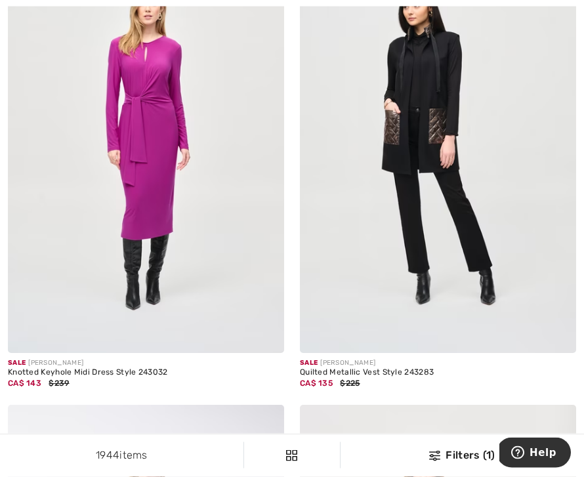
scroll to position [8420, 0]
click at [374, 276] on img at bounding box center [438, 146] width 276 height 415
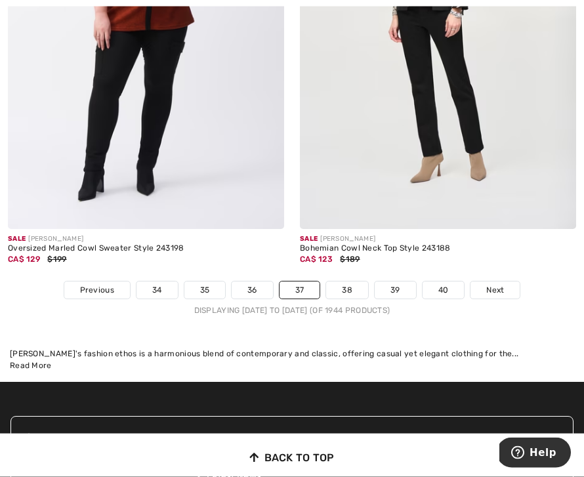
scroll to position [9010, 0]
click at [350, 282] on link "38" at bounding box center [347, 290] width 42 height 17
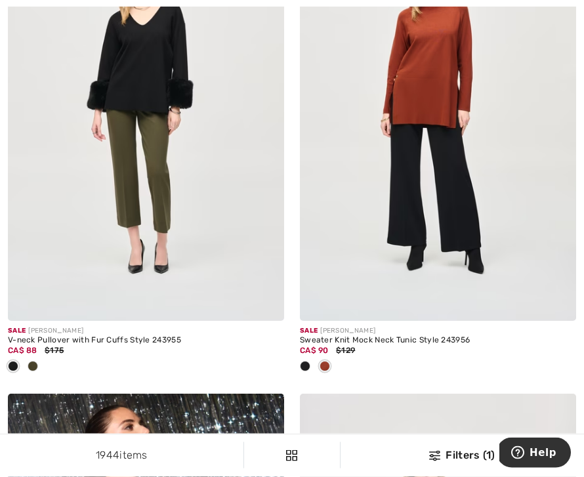
scroll to position [3454, 0]
click at [494, 153] on img at bounding box center [438, 113] width 276 height 415
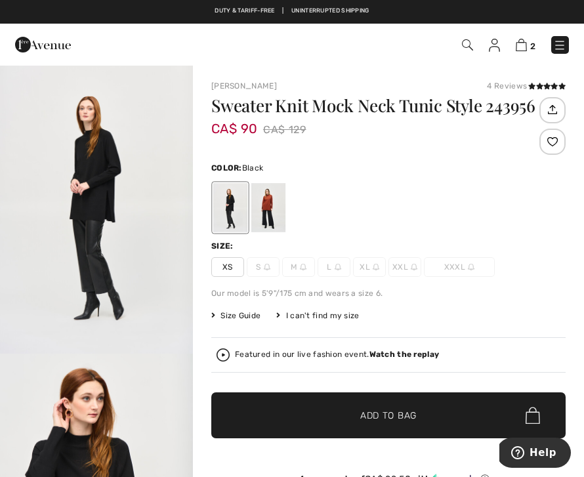
click at [270, 232] on div at bounding box center [269, 207] width 34 height 49
click at [271, 206] on div at bounding box center [269, 207] width 34 height 49
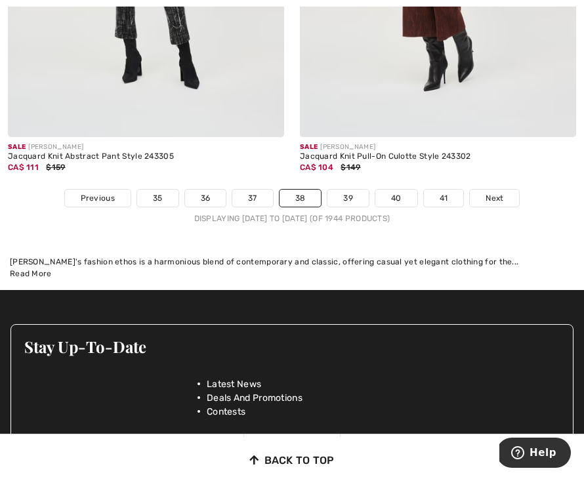
scroll to position [8926, 0]
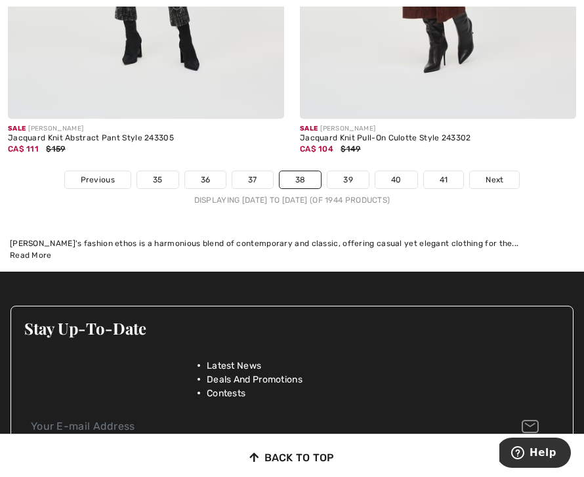
click at [342, 171] on link "39" at bounding box center [348, 179] width 41 height 17
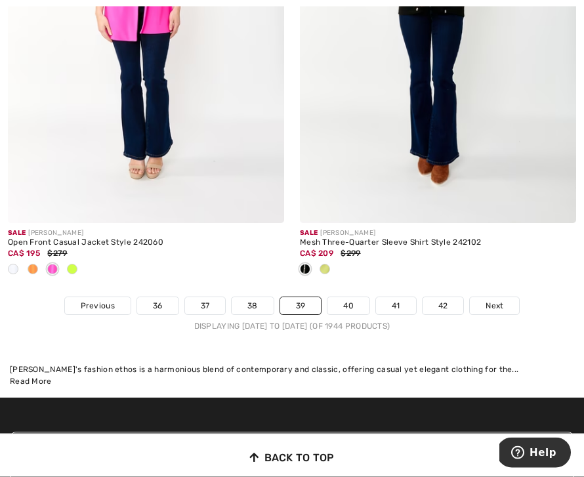
scroll to position [8843, 0]
click at [346, 297] on link "40" at bounding box center [349, 305] width 42 height 17
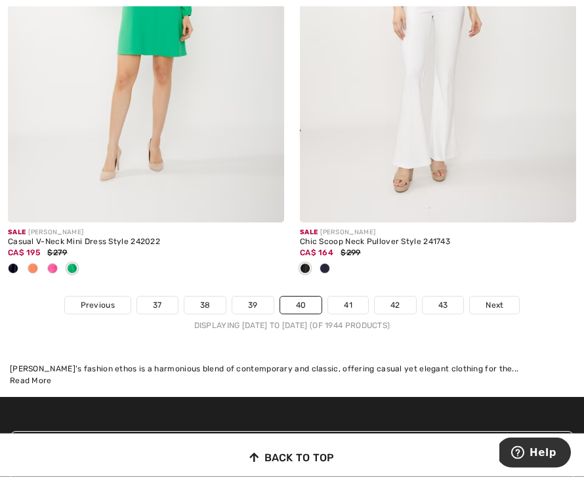
scroll to position [8953, 0]
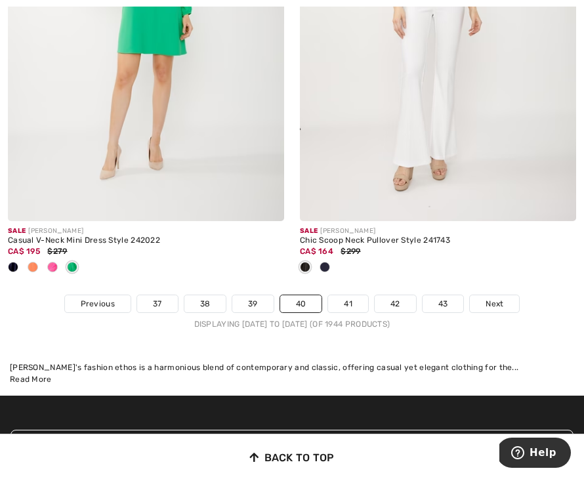
click at [342, 296] on link "41" at bounding box center [348, 304] width 40 height 17
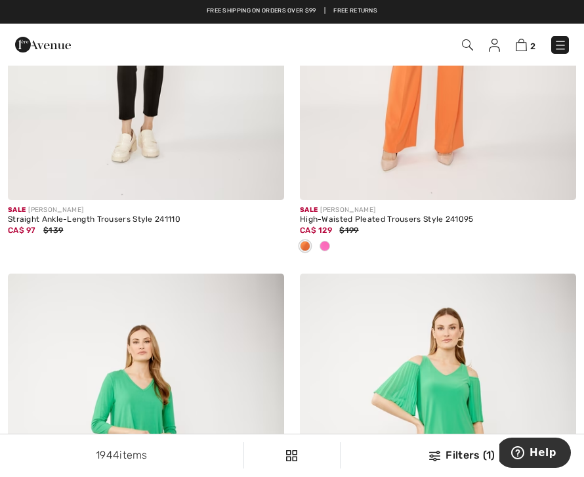
scroll to position [1612, 0]
click at [321, 246] on span at bounding box center [325, 247] width 11 height 11
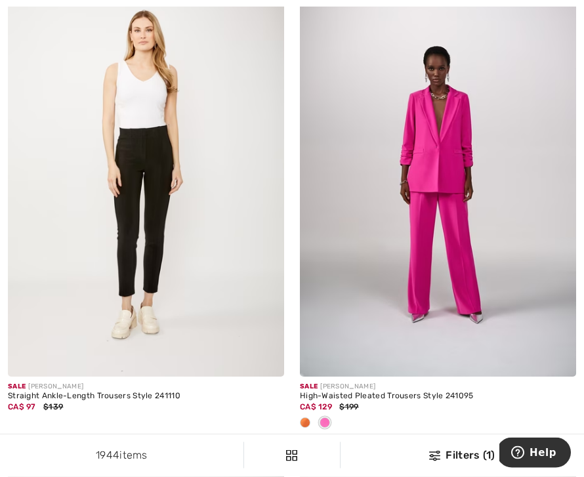
scroll to position [1436, 0]
click at [366, 292] on img at bounding box center [438, 168] width 276 height 415
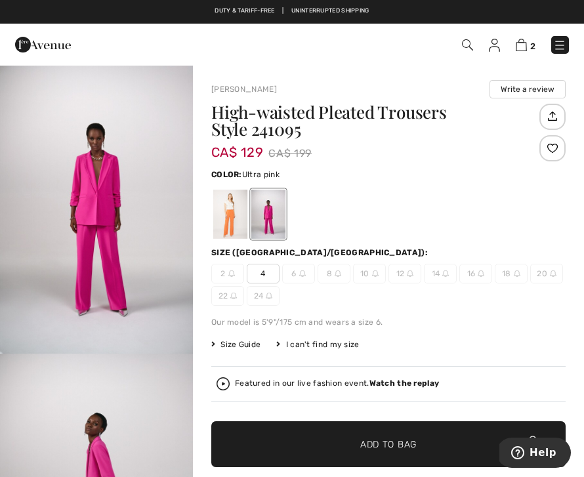
click at [225, 223] on div at bounding box center [230, 214] width 34 height 49
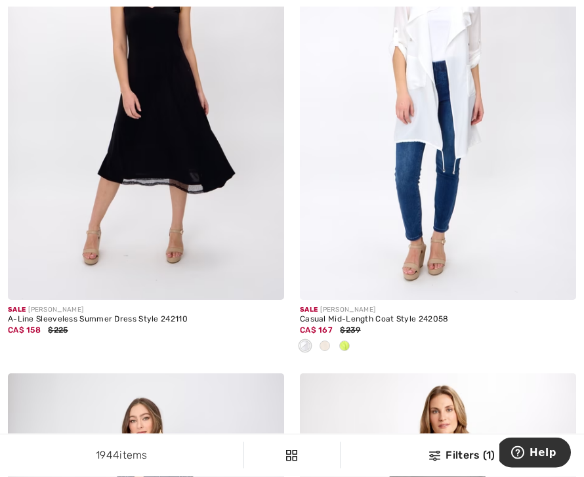
scroll to position [7009, 0]
click at [347, 342] on span at bounding box center [345, 346] width 11 height 11
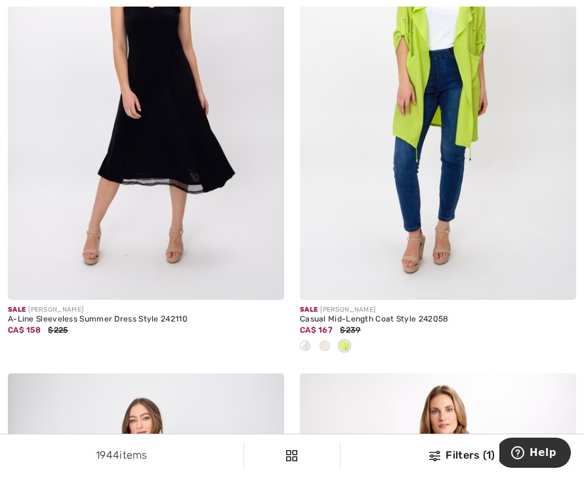
click at [322, 345] on div at bounding box center [325, 347] width 20 height 22
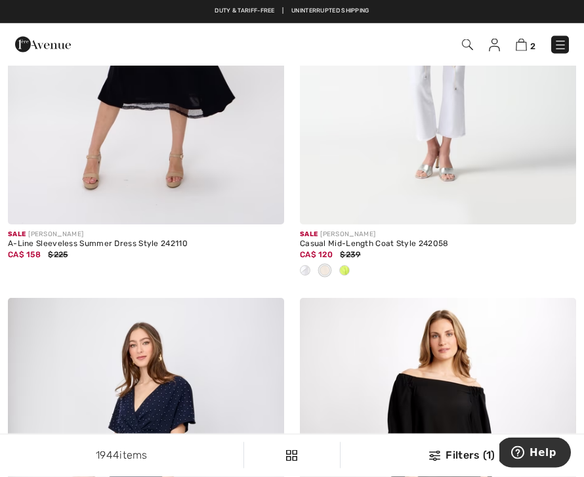
scroll to position [7084, 0]
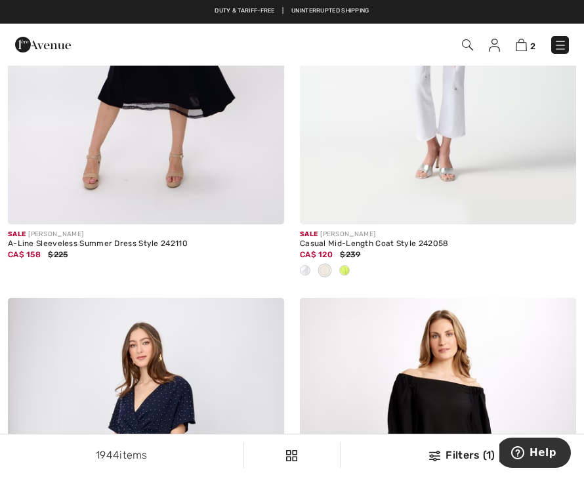
click at [396, 153] on img at bounding box center [438, 17] width 276 height 415
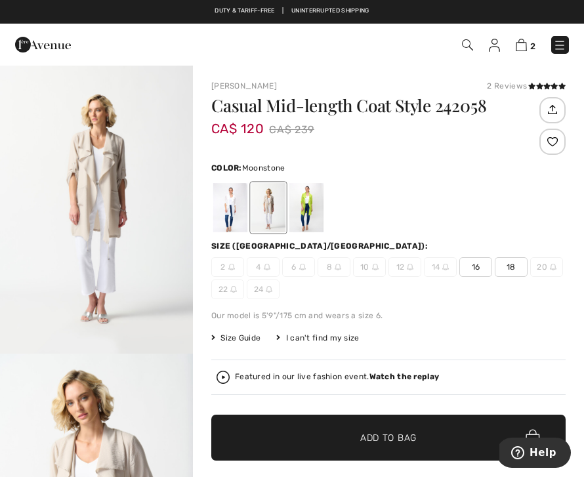
click at [223, 198] on div at bounding box center [230, 207] width 34 height 49
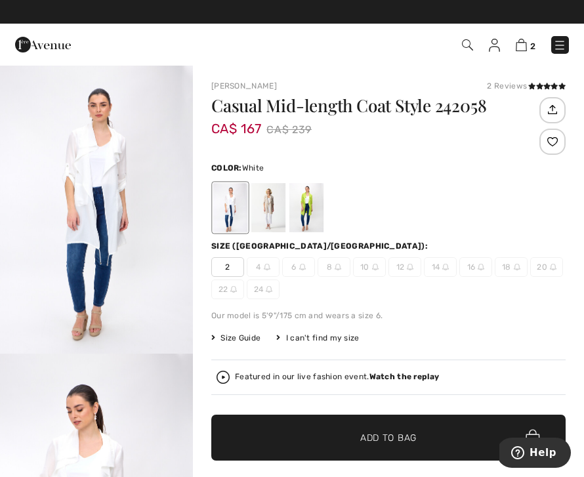
click at [312, 214] on div at bounding box center [307, 207] width 34 height 49
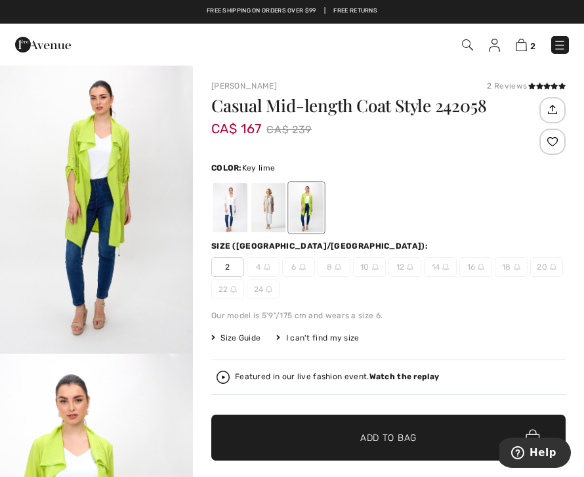
click at [26, 106] on img "1 / 6" at bounding box center [96, 209] width 193 height 290
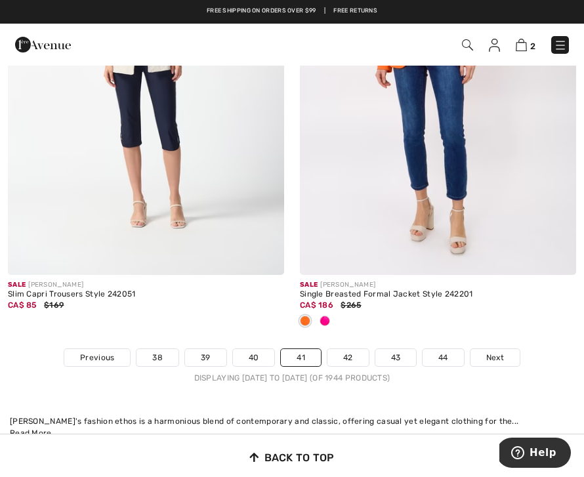
scroll to position [8962, 0]
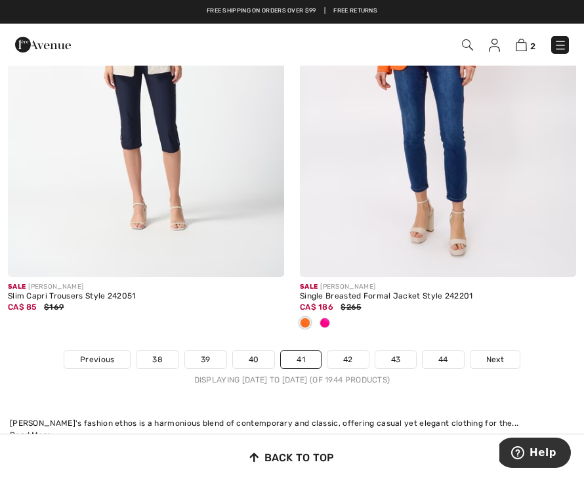
click at [346, 352] on link "42" at bounding box center [348, 359] width 41 height 17
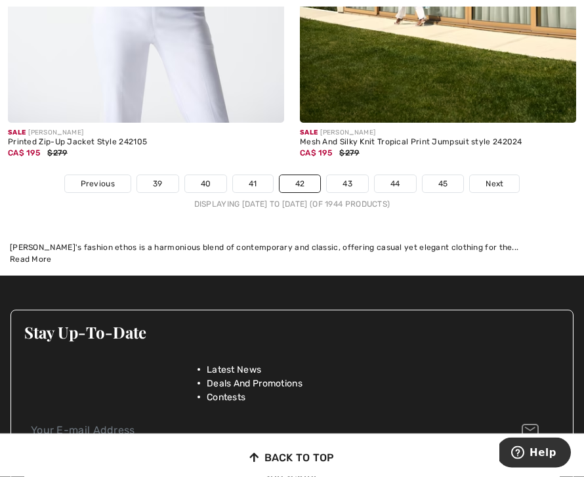
scroll to position [9052, 0]
click at [498, 178] on span "Next" at bounding box center [495, 184] width 18 height 12
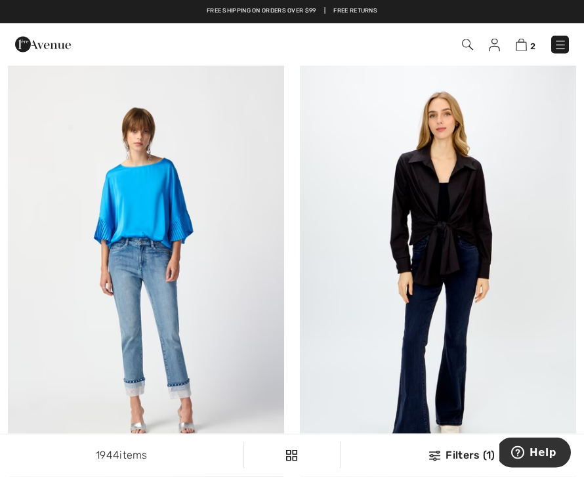
scroll to position [5270, 0]
click at [78, 313] on img at bounding box center [146, 271] width 276 height 415
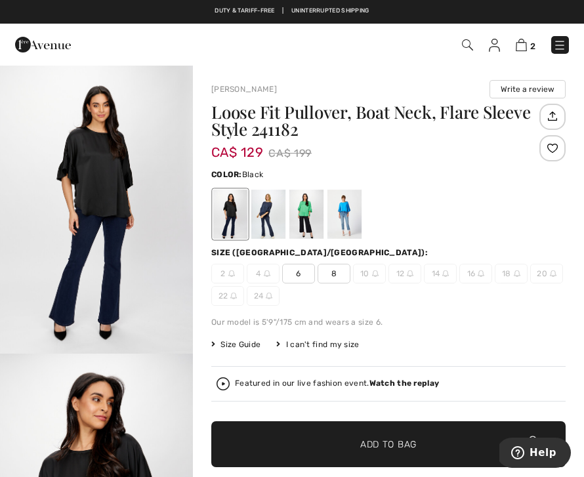
click at [344, 218] on div at bounding box center [345, 214] width 34 height 49
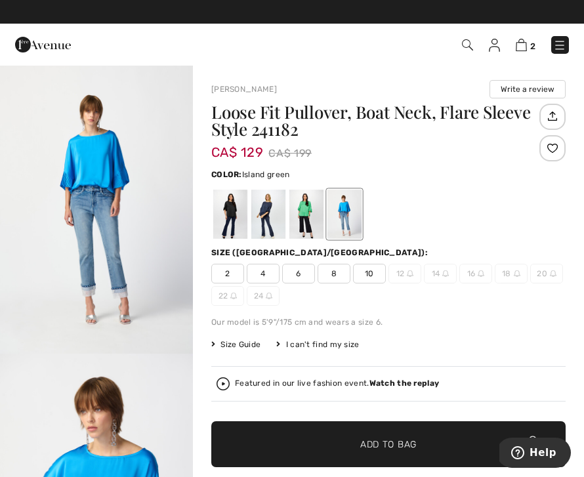
click at [293, 213] on div at bounding box center [307, 214] width 34 height 49
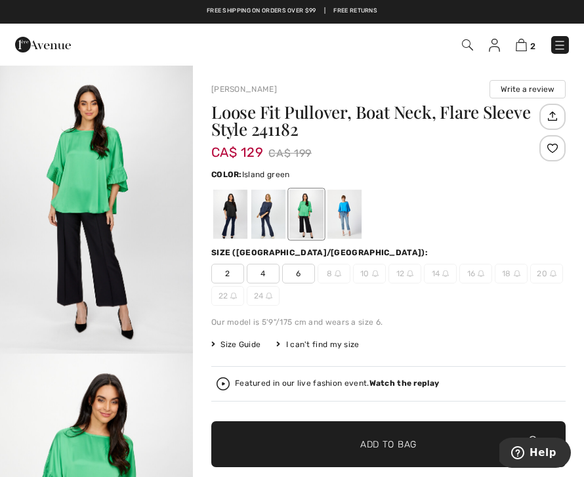
click at [263, 206] on div at bounding box center [269, 214] width 34 height 49
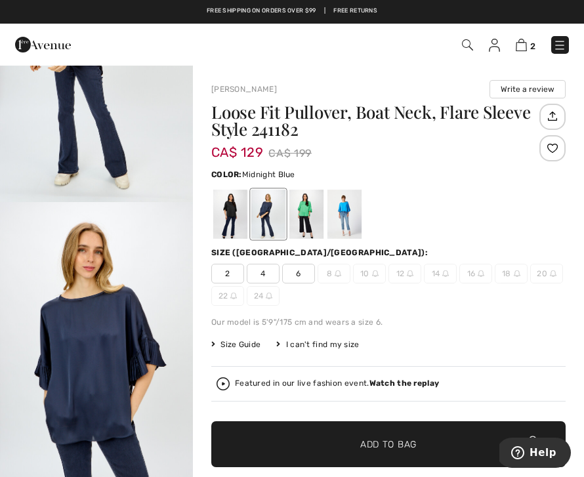
scroll to position [173, 0]
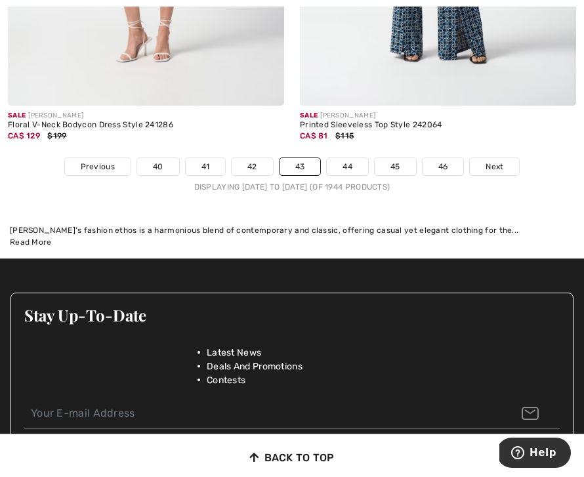
scroll to position [9156, 0]
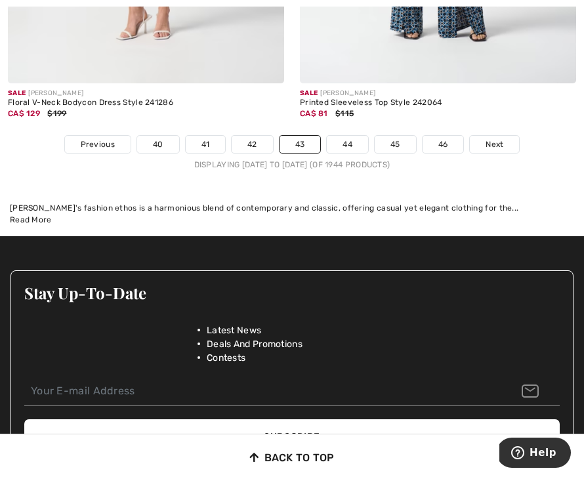
click at [341, 136] on link "44" at bounding box center [347, 144] width 41 height 17
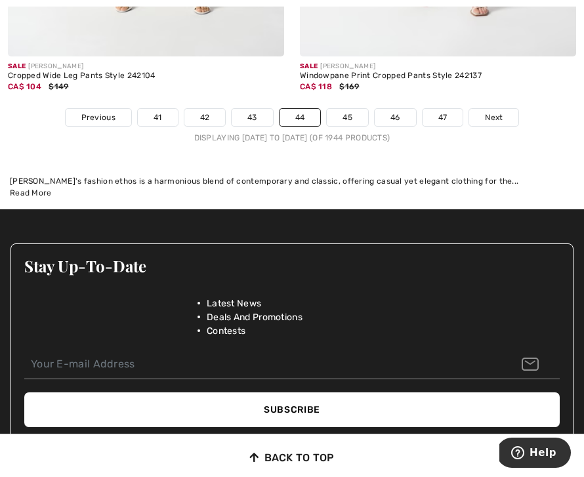
scroll to position [9025, 0]
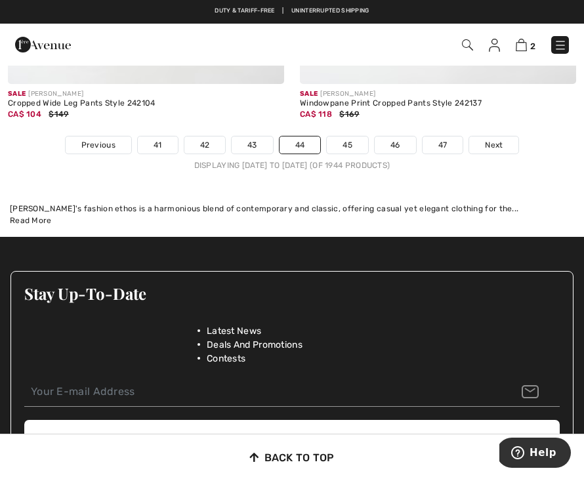
click at [491, 139] on span "Next" at bounding box center [494, 145] width 18 height 12
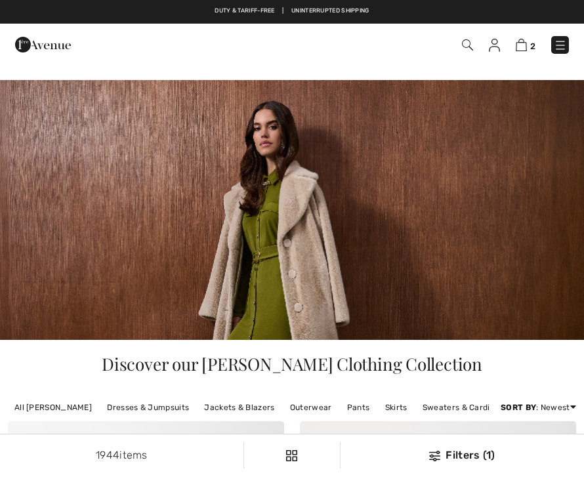
checkbox input "true"
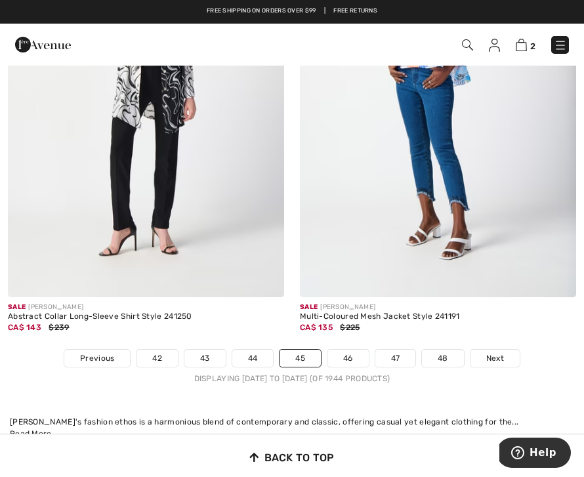
scroll to position [8878, 0]
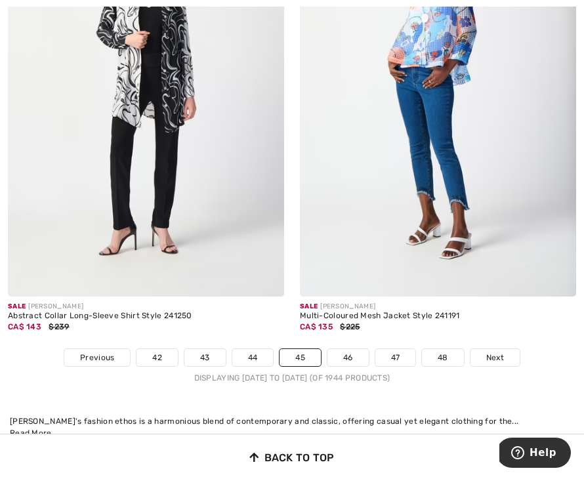
click at [493, 357] on link "Next" at bounding box center [495, 357] width 49 height 17
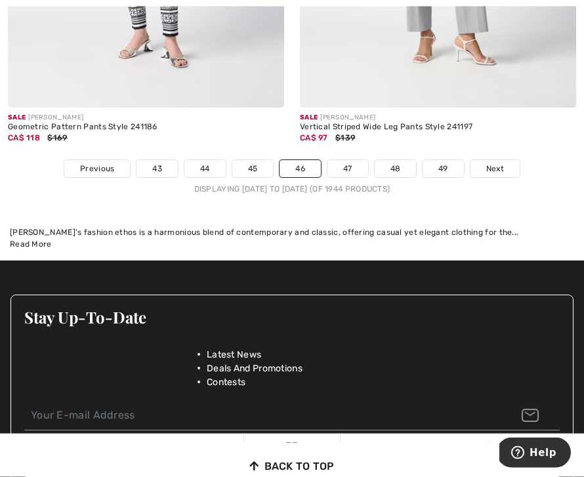
scroll to position [9104, 0]
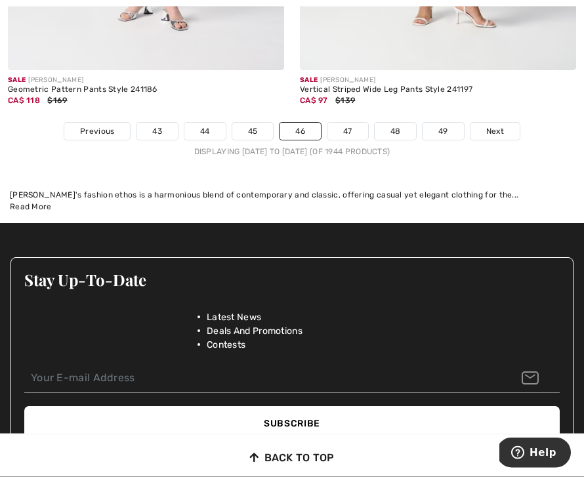
click at [494, 126] on span "Next" at bounding box center [496, 132] width 18 height 12
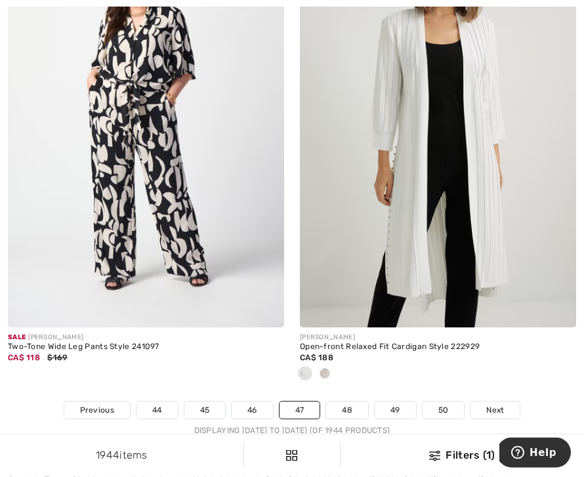
scroll to position [8652, 0]
click at [500, 405] on span "Next" at bounding box center [496, 411] width 18 height 12
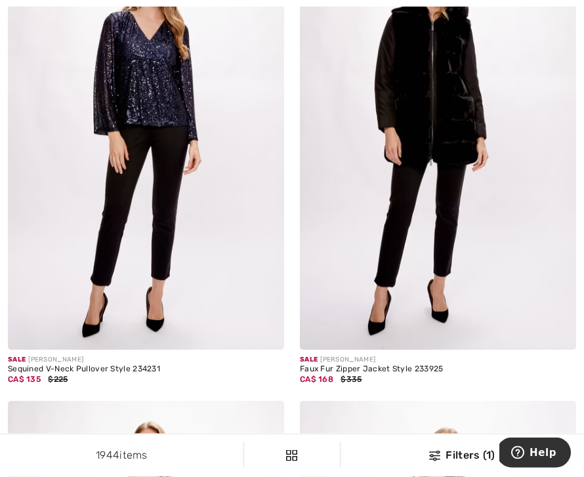
scroll to position [5312, 0]
click at [491, 243] on img at bounding box center [438, 142] width 276 height 415
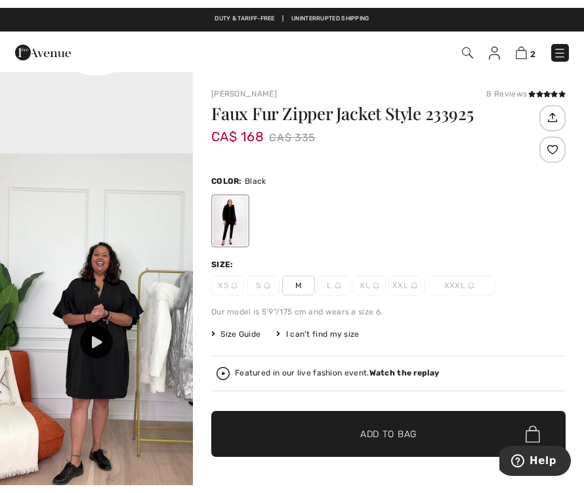
scroll to position [772, 0]
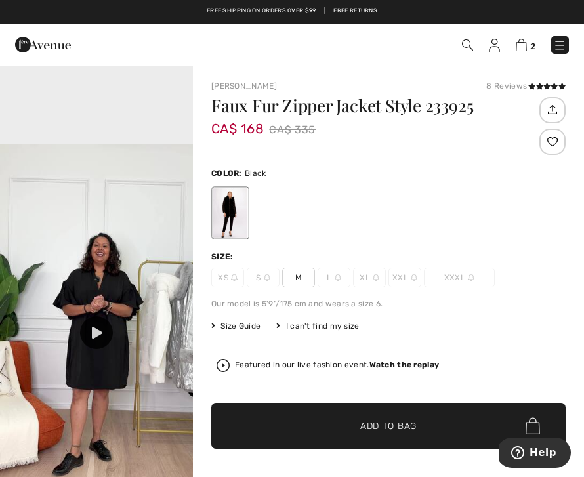
click at [98, 327] on icon at bounding box center [97, 333] width 11 height 12
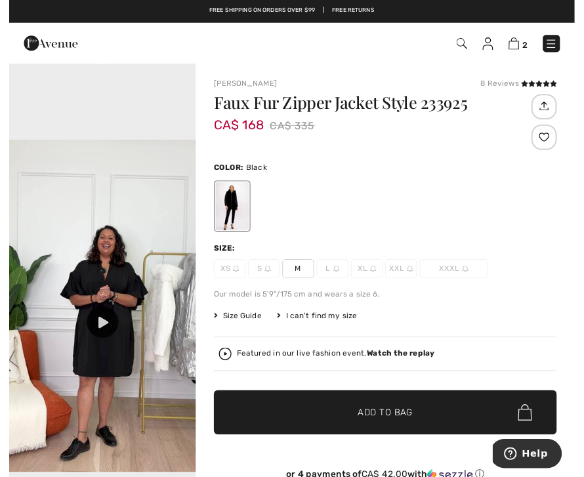
scroll to position [16, 0]
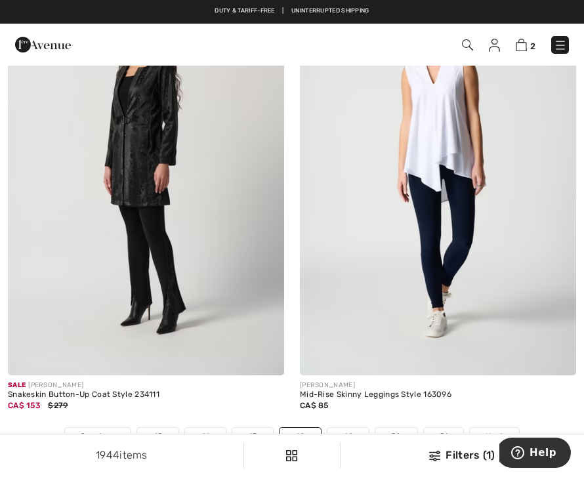
scroll to position [8712, 0]
click at [349, 429] on link "49" at bounding box center [348, 437] width 41 height 17
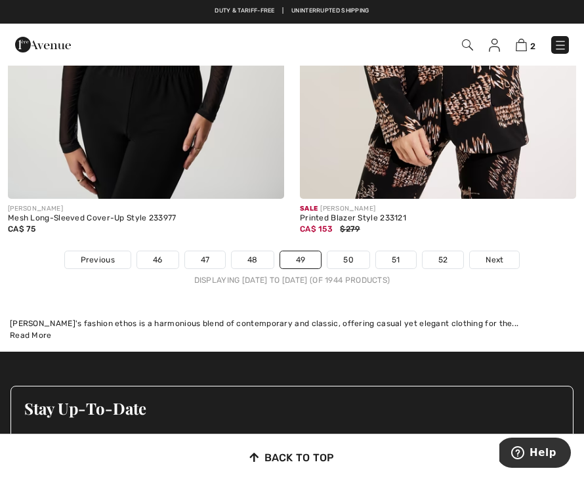
scroll to position [8982, 0]
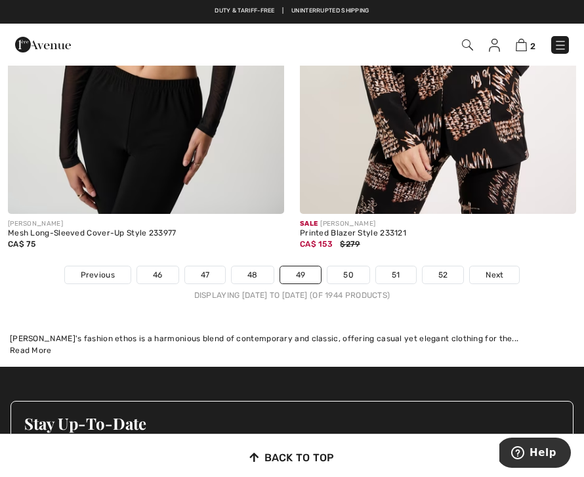
click at [343, 267] on link "50" at bounding box center [349, 275] width 42 height 17
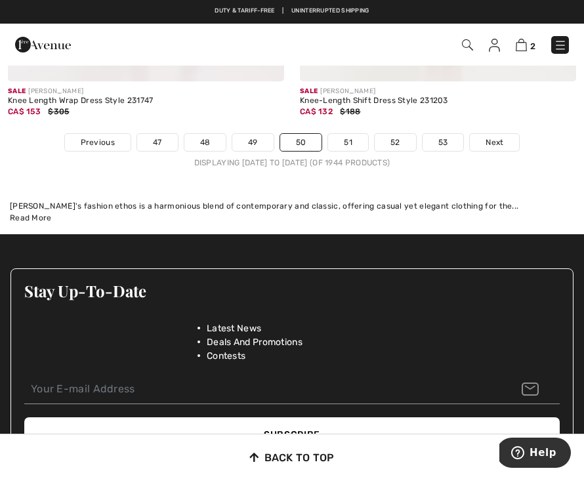
scroll to position [8999, 0]
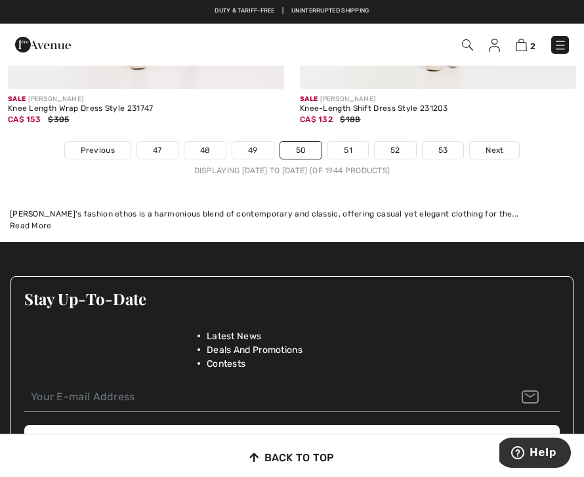
click at [500, 144] on span "Next" at bounding box center [495, 150] width 18 height 12
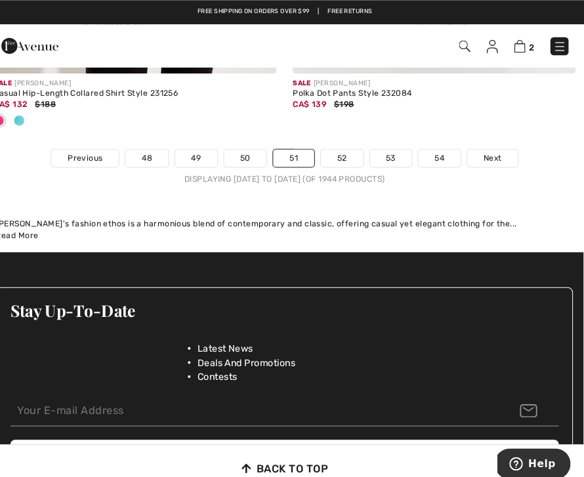
scroll to position [8951, 0]
click at [331, 147] on link "52" at bounding box center [348, 154] width 41 height 17
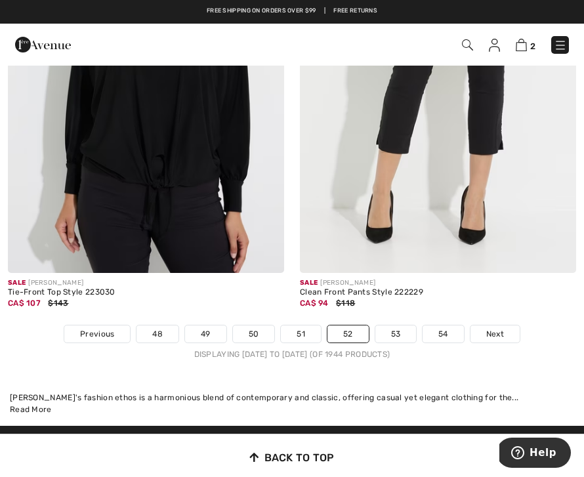
scroll to position [8727, 0]
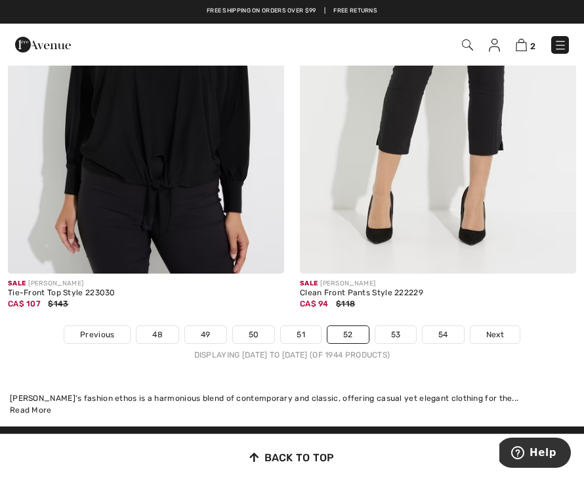
click at [401, 326] on link "53" at bounding box center [396, 334] width 41 height 17
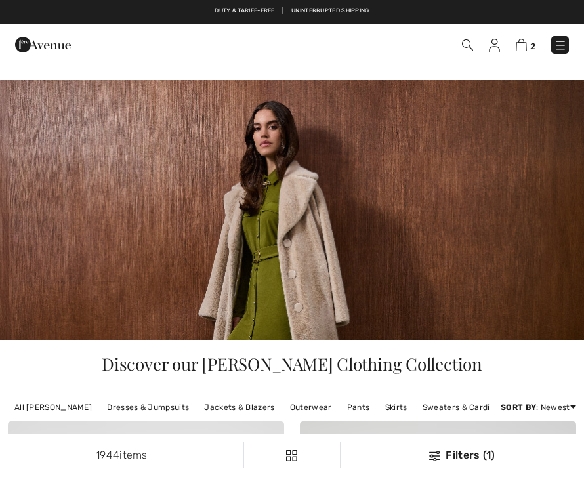
checkbox input "true"
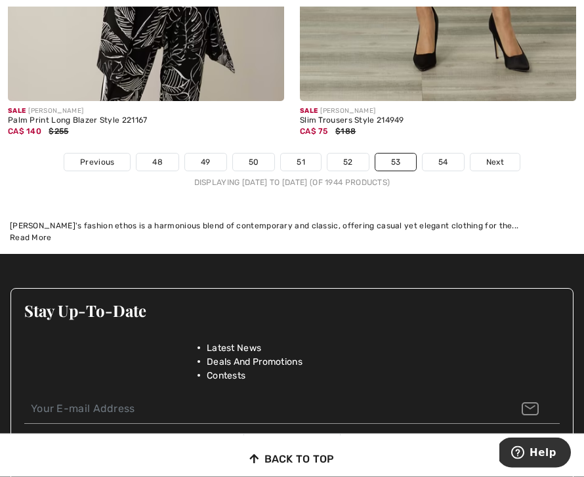
scroll to position [8960, 0]
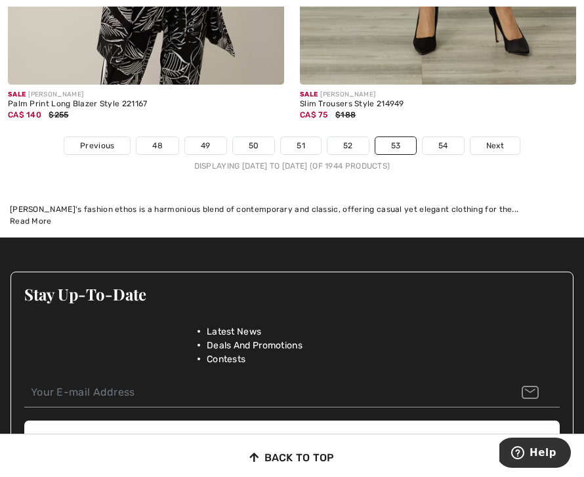
click at [446, 140] on link "54" at bounding box center [443, 145] width 41 height 17
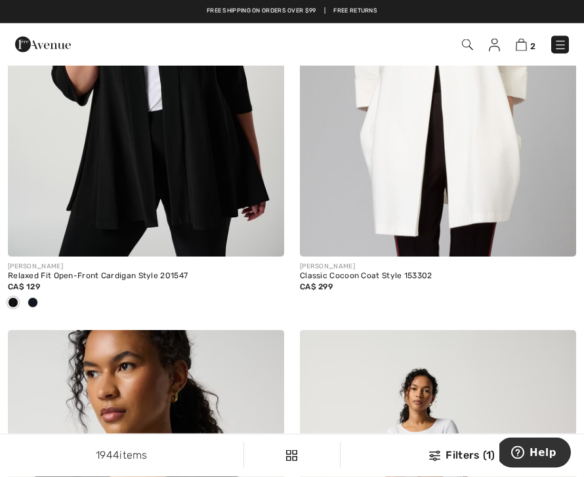
scroll to position [7799, 0]
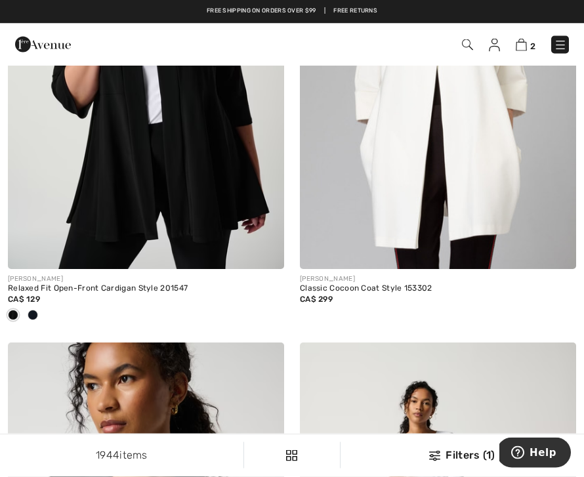
click at [523, 47] on img at bounding box center [521, 45] width 11 height 12
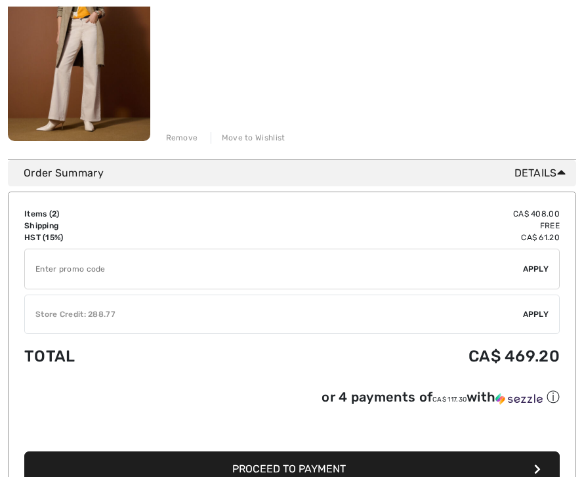
scroll to position [505, 0]
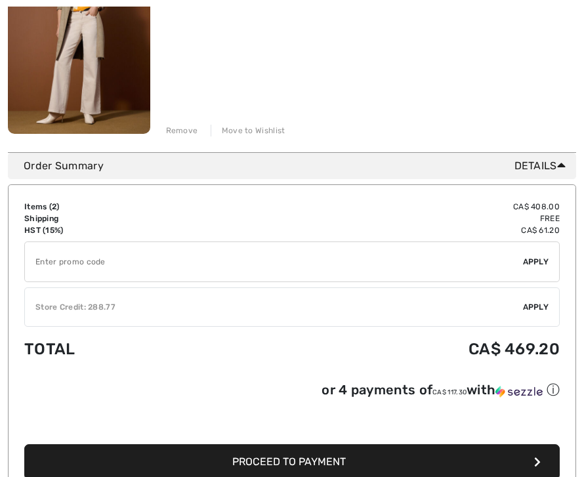
click at [104, 320] on div "✔ Store Credit: 288.77 Apply Remove" at bounding box center [292, 307] width 536 height 39
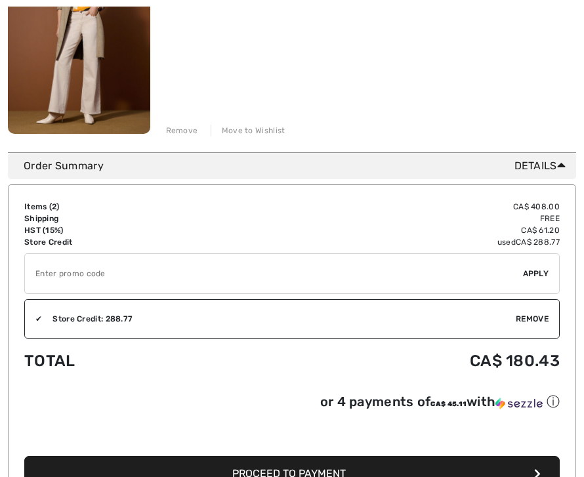
click at [263, 477] on span "Proceed to Payment" at bounding box center [289, 474] width 114 height 12
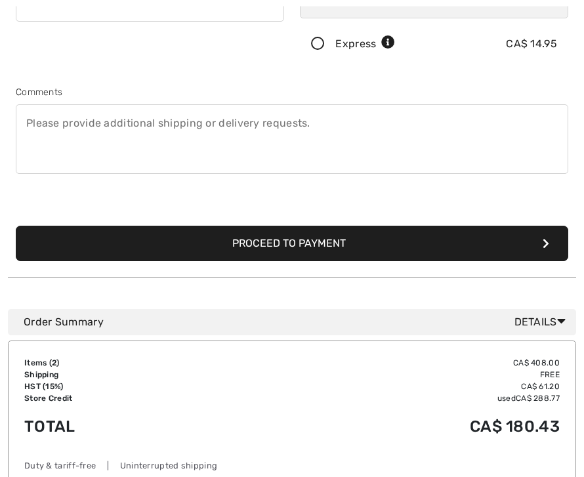
scroll to position [342, 0]
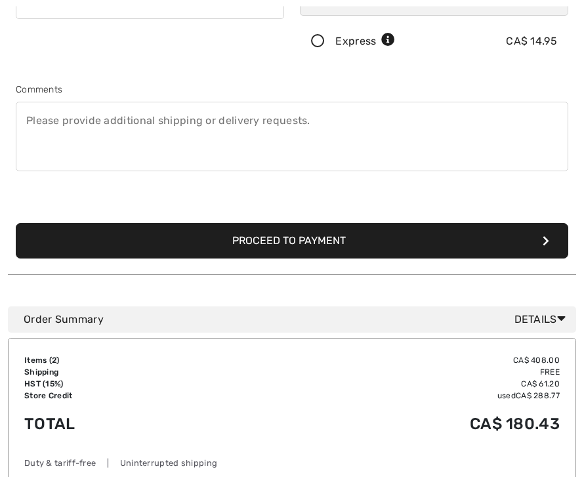
click at [550, 321] on span "Details" at bounding box center [543, 321] width 56 height 16
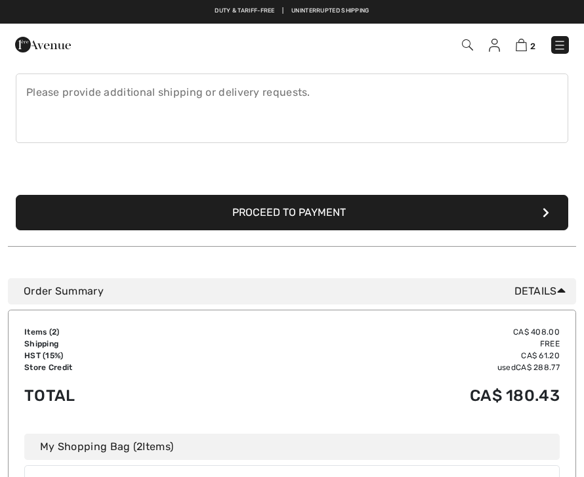
scroll to position [370, 0]
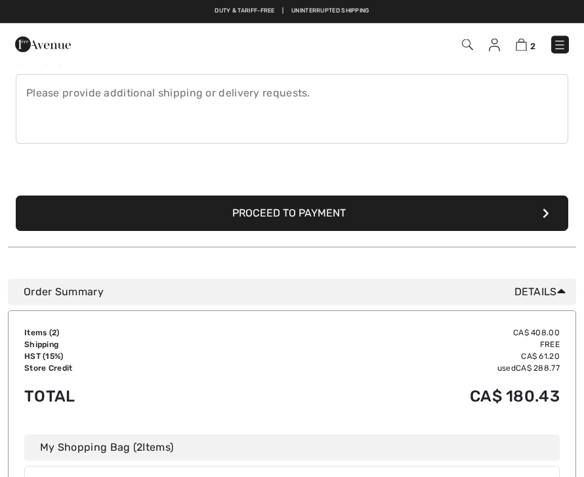
click at [78, 212] on button "Proceed to Payment" at bounding box center [292, 213] width 553 height 35
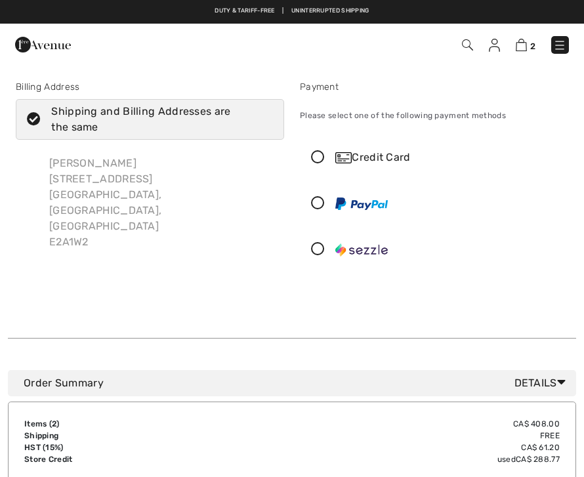
click at [319, 154] on icon at bounding box center [318, 158] width 35 height 14
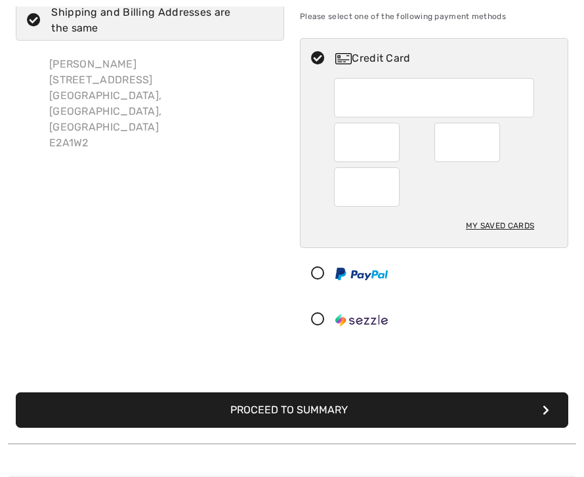
scroll to position [99, 0]
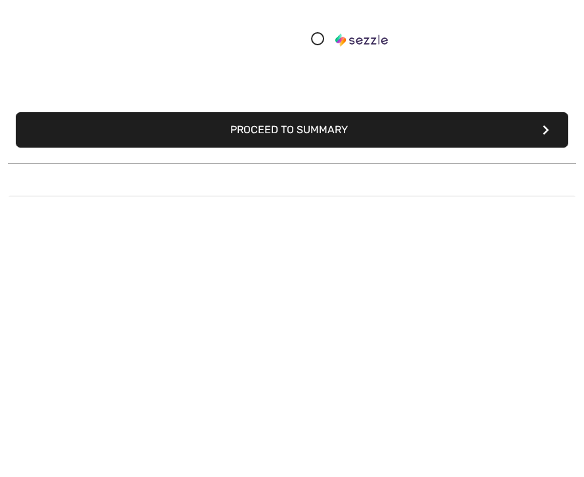
click at [165, 393] on button "Proceed to Summary" at bounding box center [292, 410] width 553 height 35
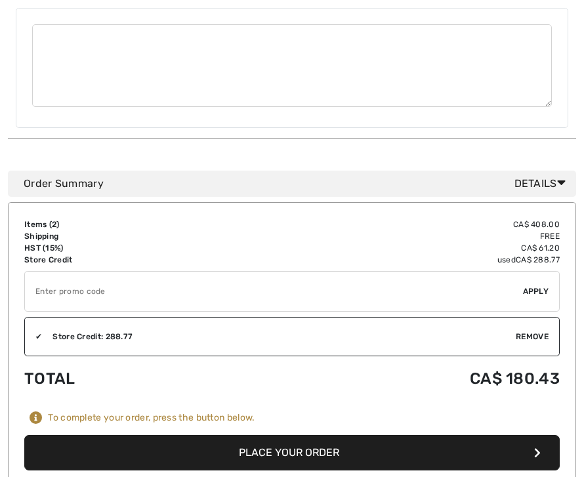
scroll to position [670, 0]
click at [274, 435] on button "Place Your Order" at bounding box center [292, 452] width 536 height 35
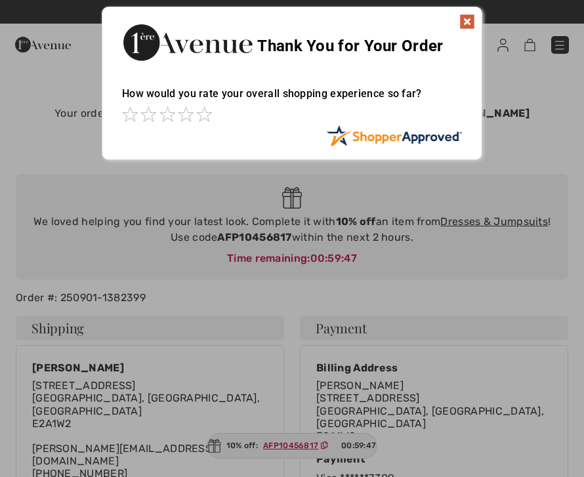
click at [473, 20] on img at bounding box center [468, 22] width 16 height 16
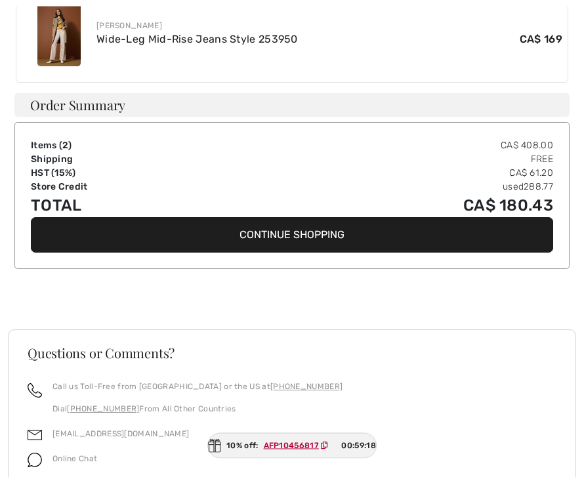
scroll to position [682, 0]
click at [83, 217] on button "Continue Shopping" at bounding box center [292, 234] width 523 height 35
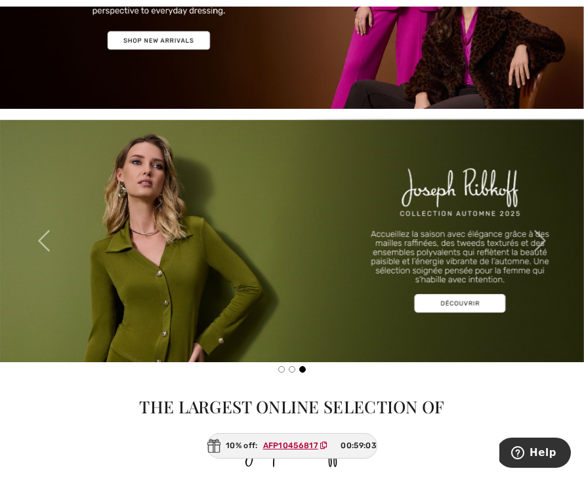
scroll to position [256, 0]
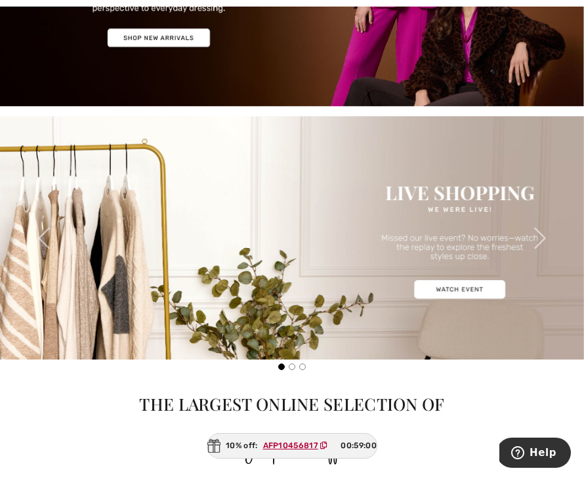
click at [64, 336] on div "Previous" at bounding box center [44, 238] width 88 height 244
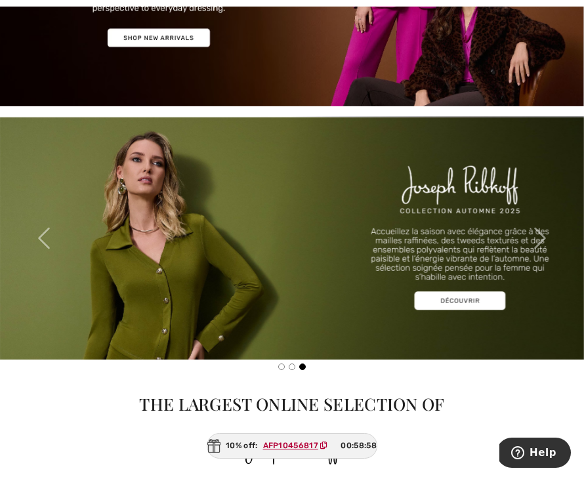
click at [468, 297] on img at bounding box center [292, 238] width 584 height 244
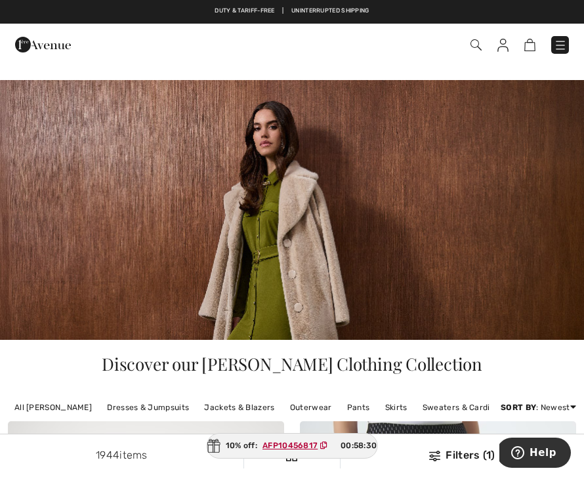
click at [502, 49] on img at bounding box center [503, 45] width 11 height 13
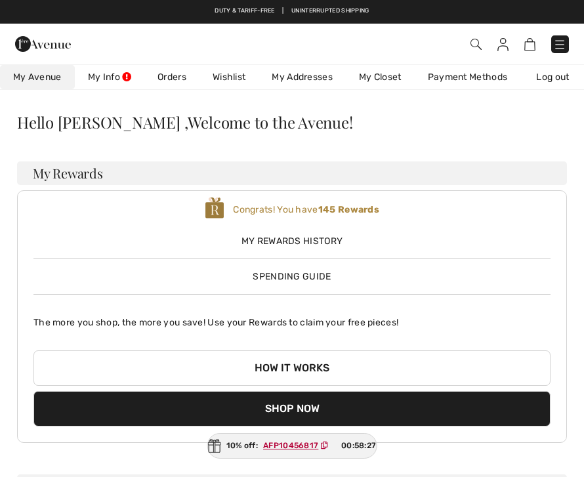
click at [565, 81] on link "Log out" at bounding box center [559, 77] width 72 height 24
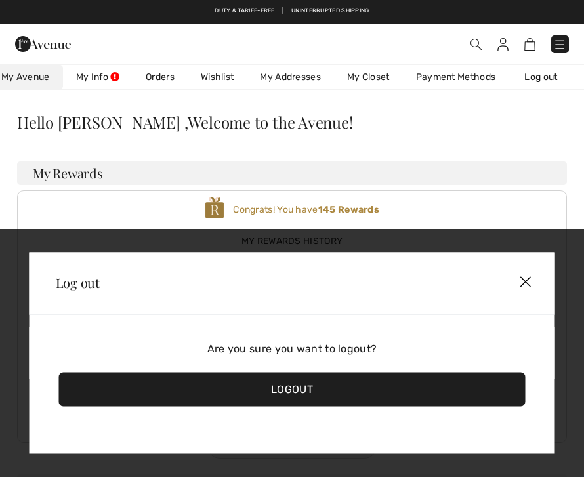
scroll to position [0, 17]
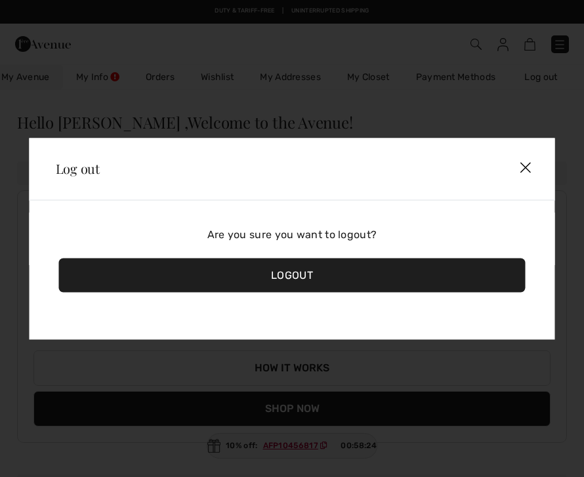
click at [530, 164] on img at bounding box center [525, 167] width 38 height 39
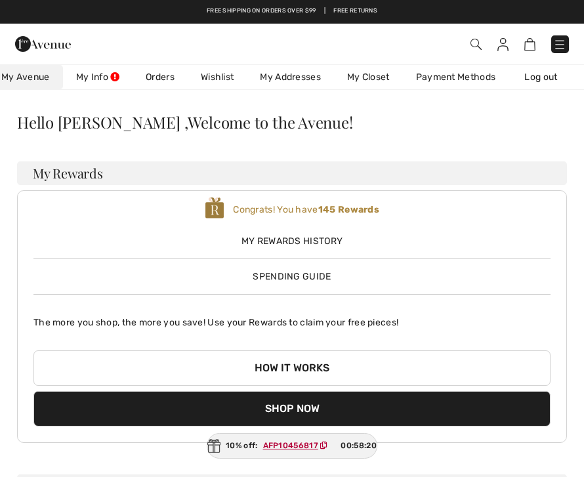
click at [160, 72] on link "Orders" at bounding box center [160, 77] width 55 height 24
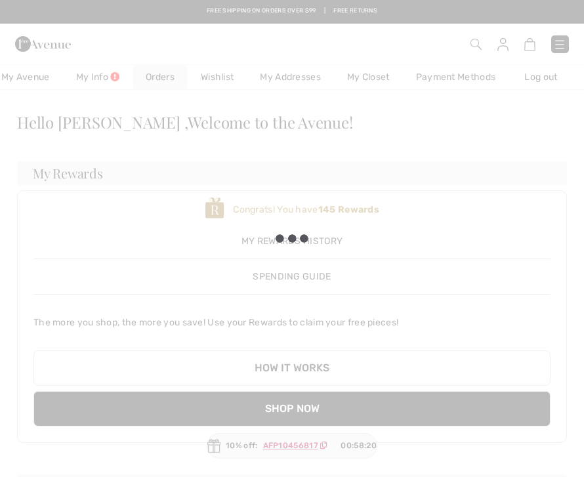
scroll to position [0, 0]
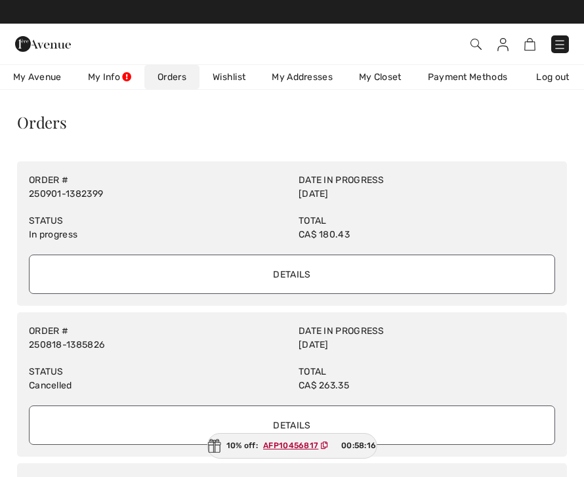
click at [70, 286] on input "Details" at bounding box center [292, 274] width 527 height 39
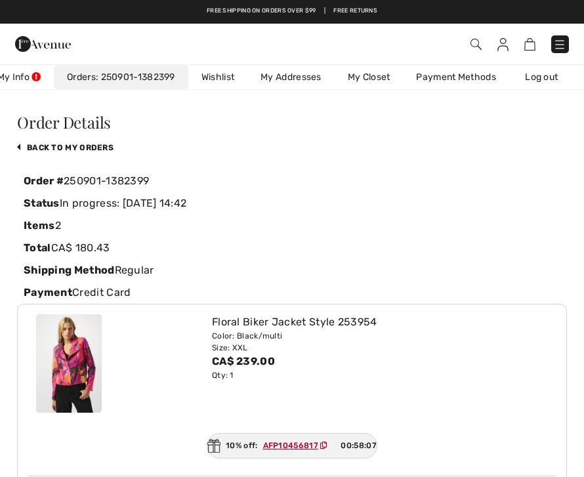
click at [544, 80] on link "Log out" at bounding box center [548, 77] width 72 height 24
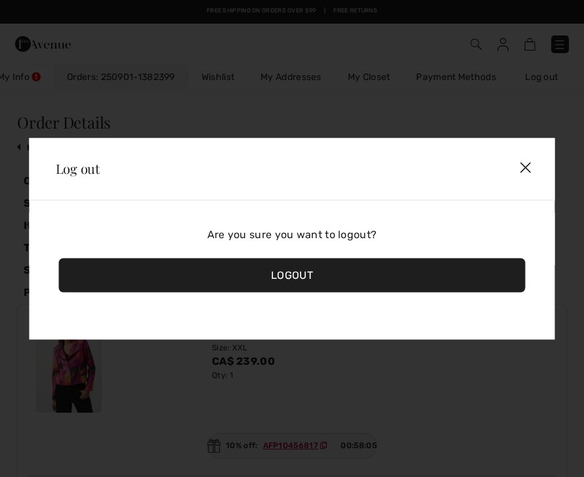
click at [230, 270] on div "Logout" at bounding box center [292, 275] width 467 height 34
click at [219, 276] on div "Logout" at bounding box center [292, 275] width 467 height 34
click at [212, 284] on div "Logout" at bounding box center [292, 275] width 467 height 34
click at [221, 276] on div "Logout" at bounding box center [292, 275] width 467 height 34
click at [266, 274] on div "Logout" at bounding box center [292, 275] width 467 height 34
